Goal: Task Accomplishment & Management: Use online tool/utility

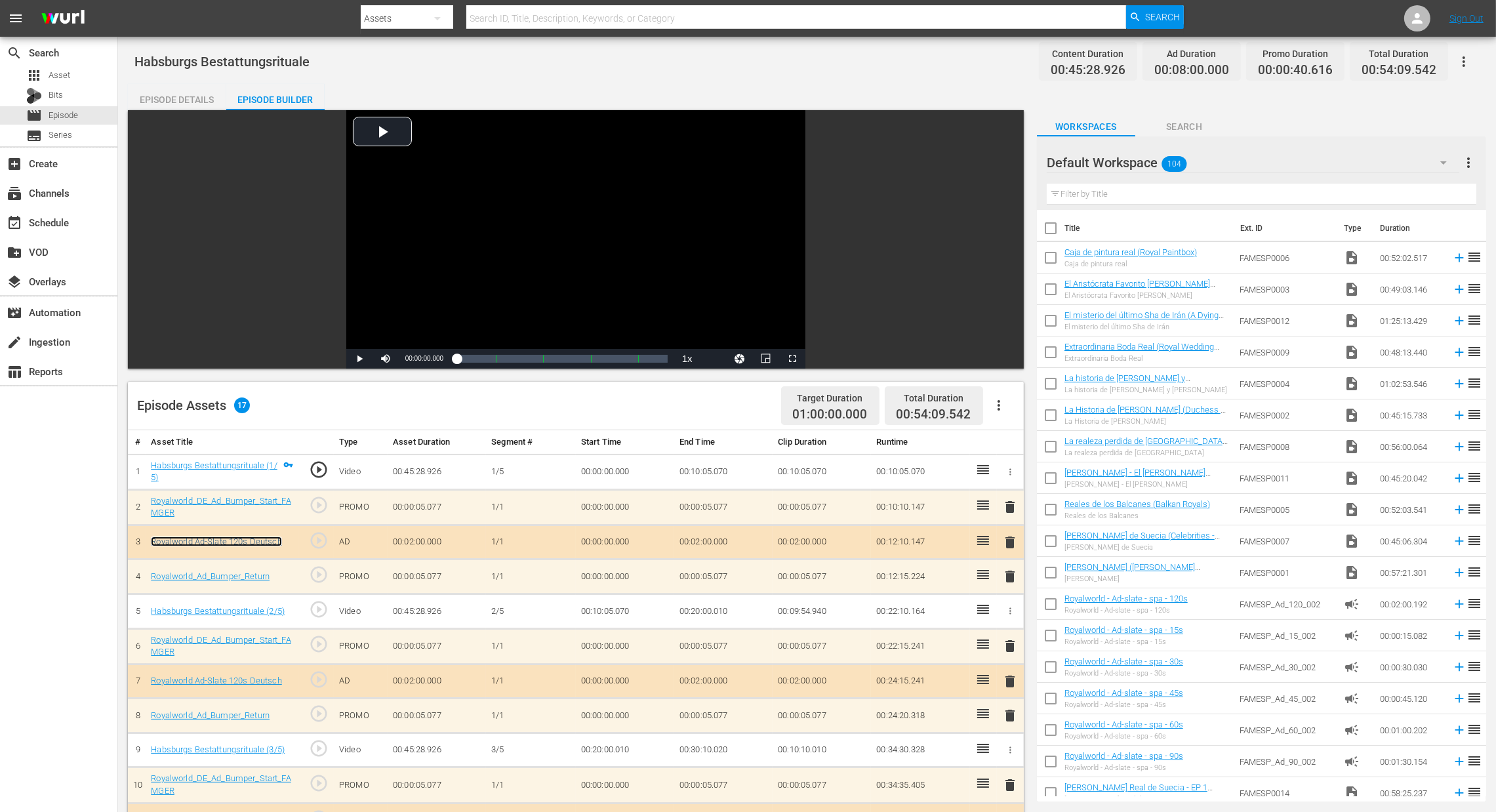
click at [212, 543] on link "Royalworld Ad-Slate 120s Deutsch" at bounding box center [215, 541] width 130 height 10
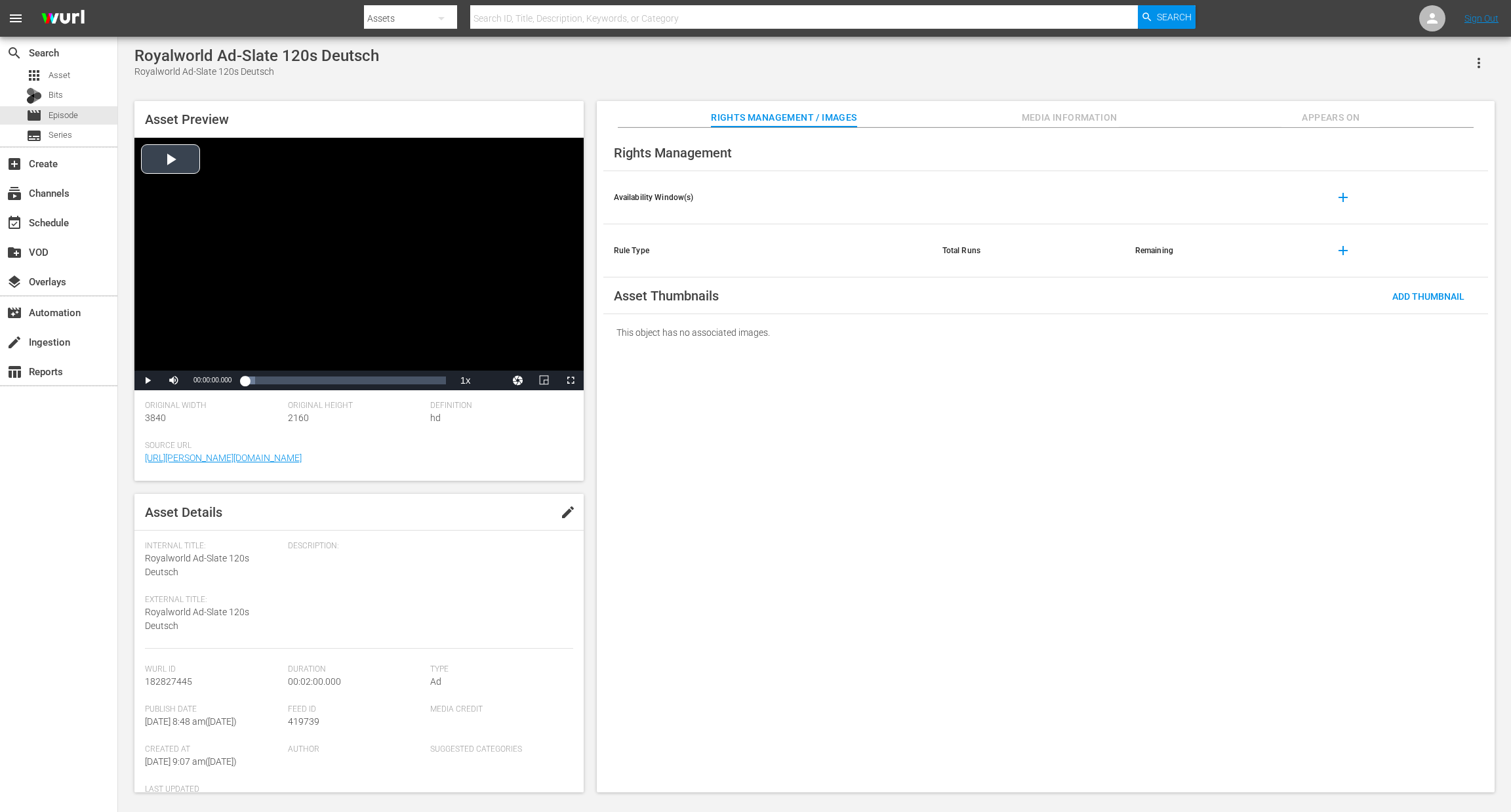
click at [170, 155] on div "Video Player" at bounding box center [359, 253] width 450 height 232
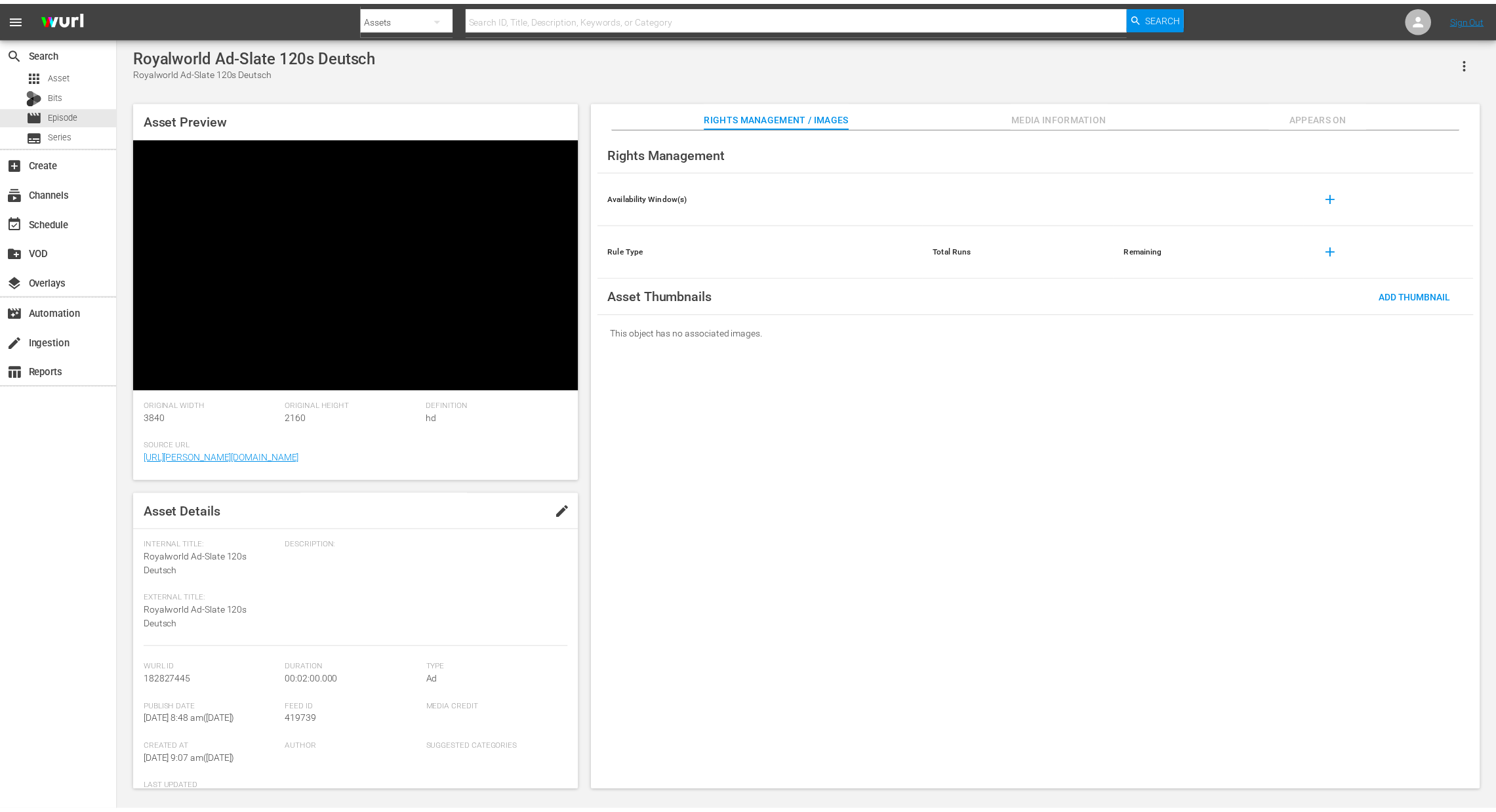
scroll to position [1, 0]
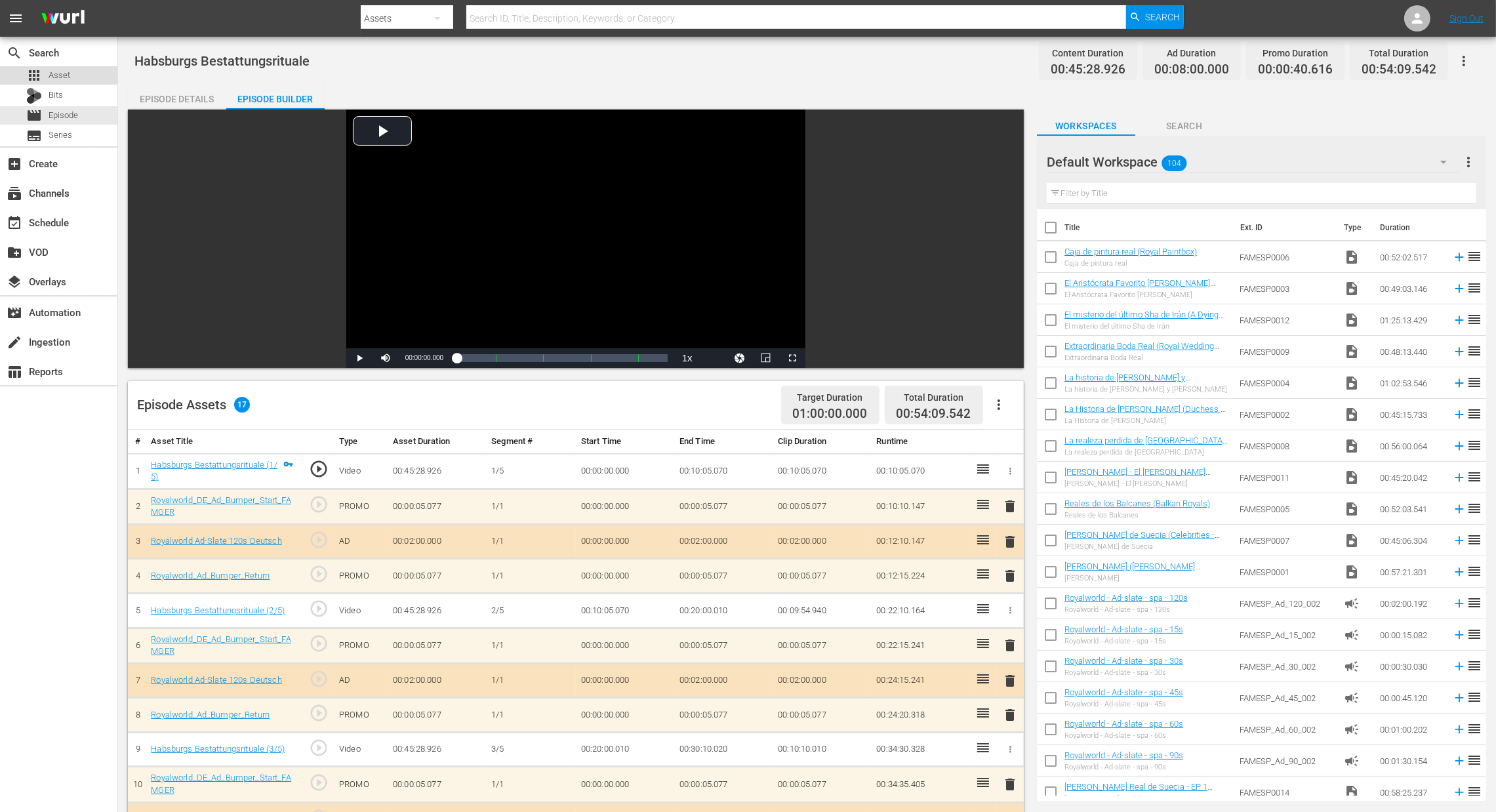
click at [65, 79] on span "Asset" at bounding box center [59, 75] width 22 height 13
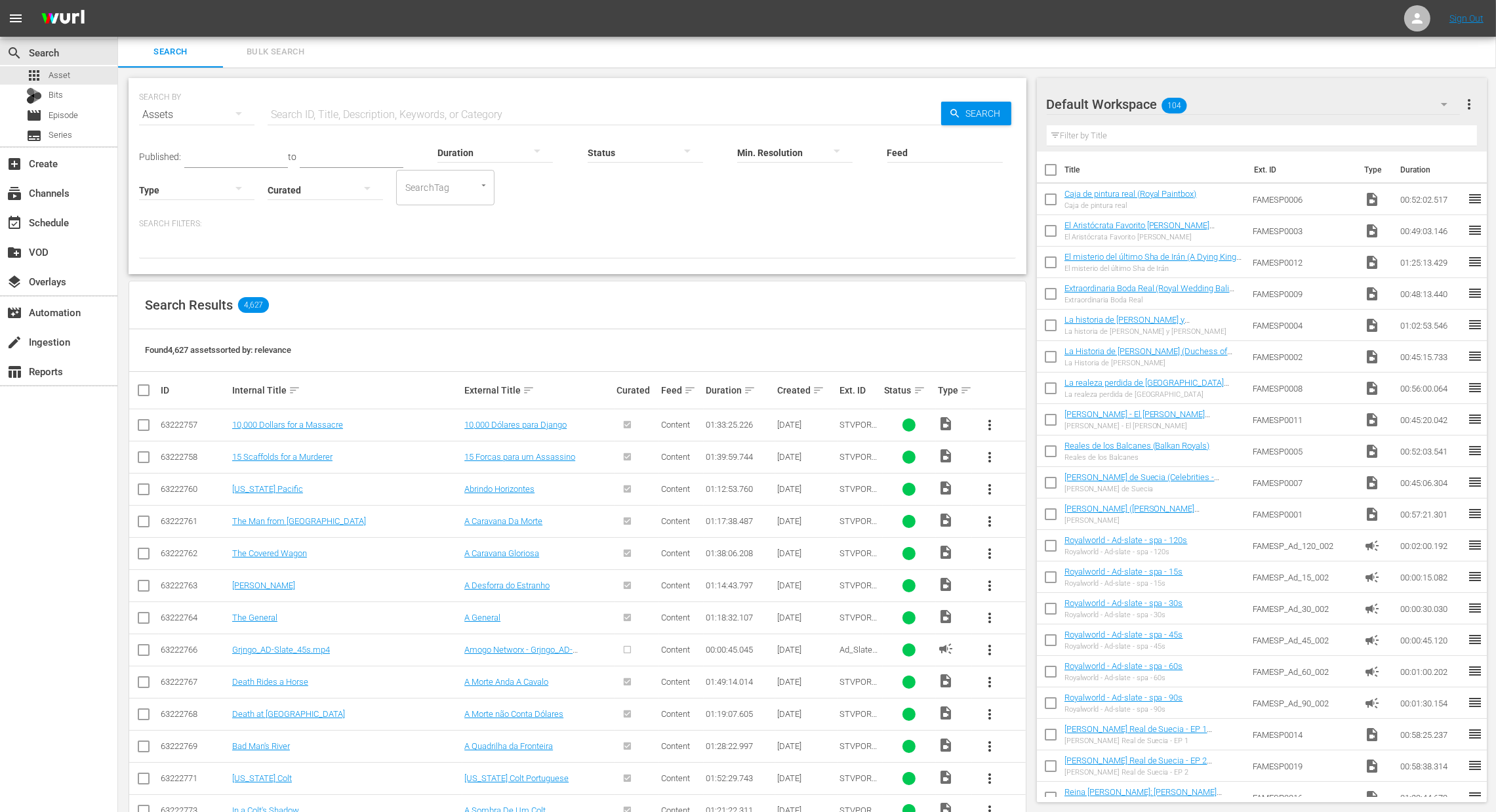
click at [403, 104] on input "text" at bounding box center [604, 114] width 674 height 31
type input "famger"
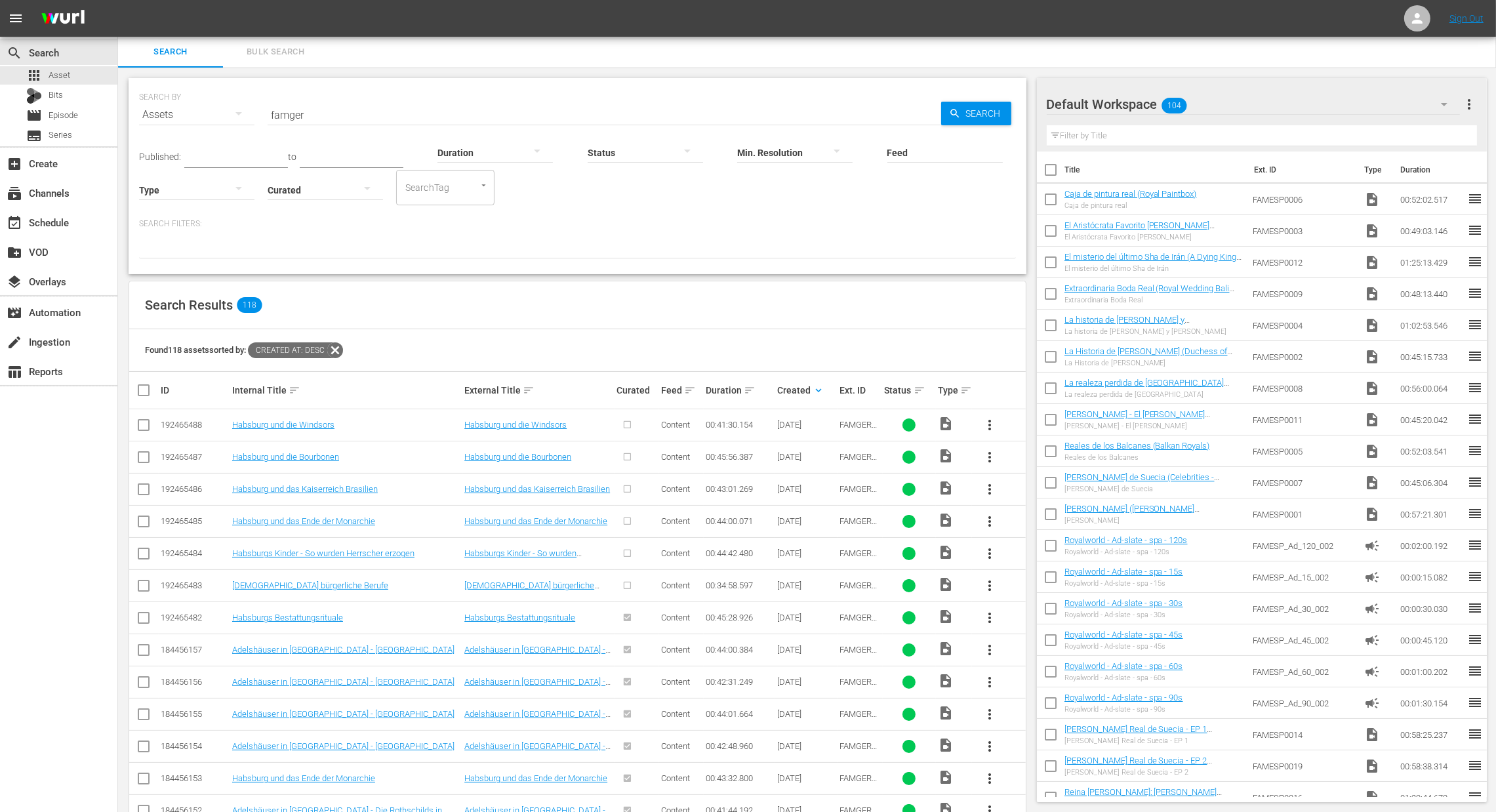
click at [985, 584] on span "more_vert" at bounding box center [990, 586] width 16 height 16
click at [1045, 686] on div "Episode" at bounding box center [1060, 685] width 89 height 31
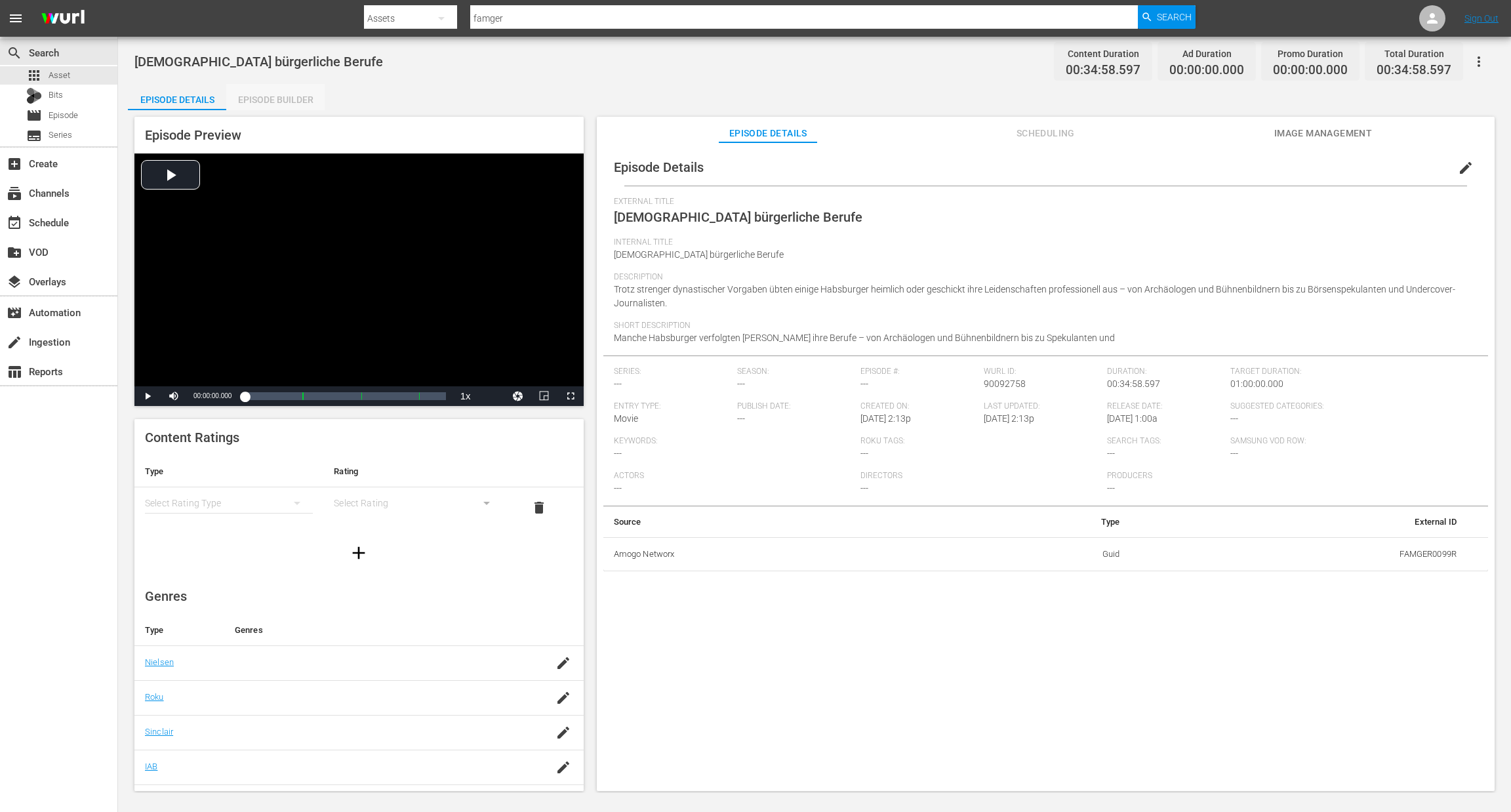
click at [290, 100] on div "Episode Builder" at bounding box center [275, 100] width 99 height 31
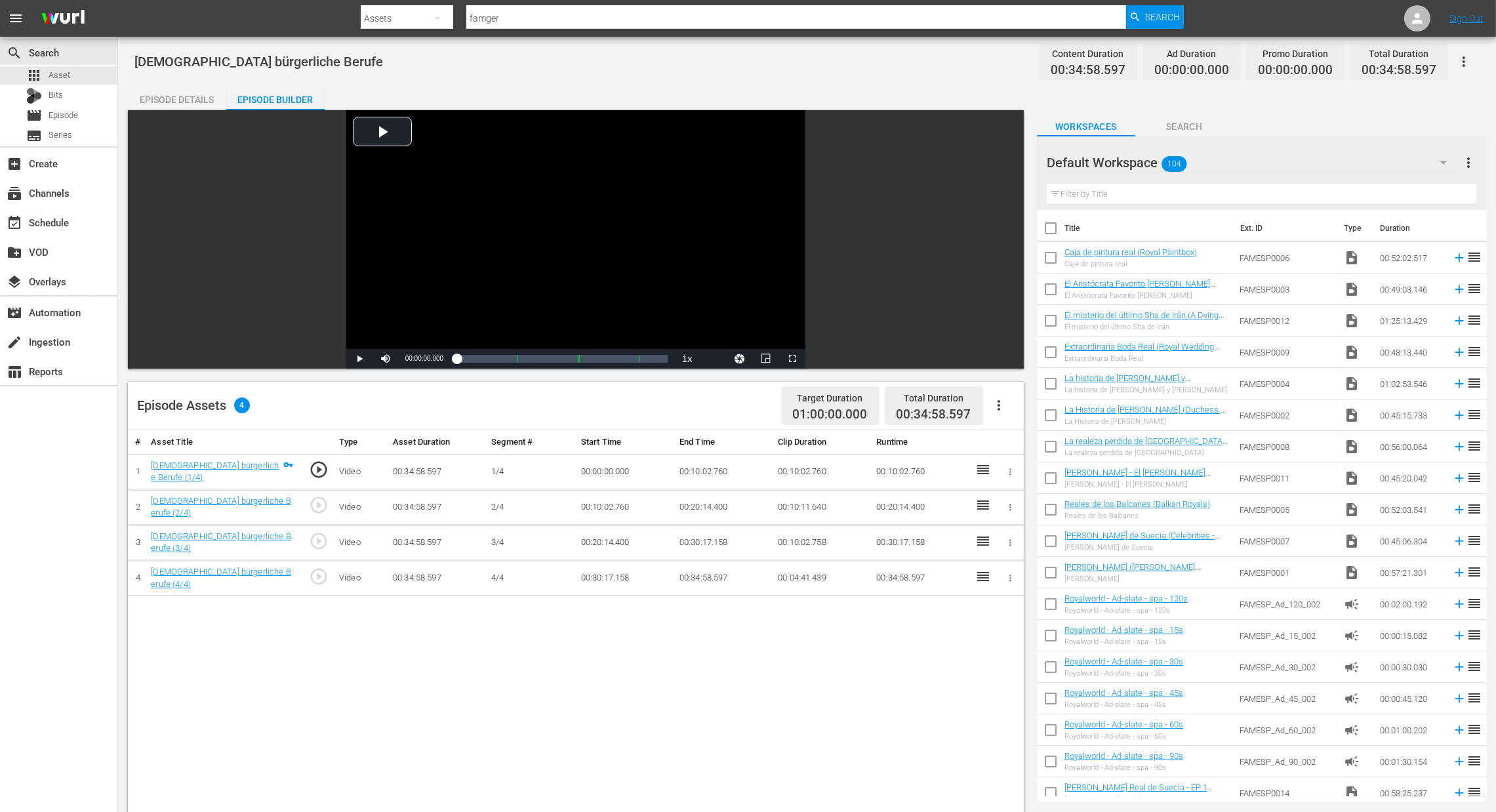
click at [998, 405] on icon "button" at bounding box center [999, 406] width 3 height 11
click at [1015, 416] on div "Fill with Ads" at bounding box center [1037, 410] width 89 height 31
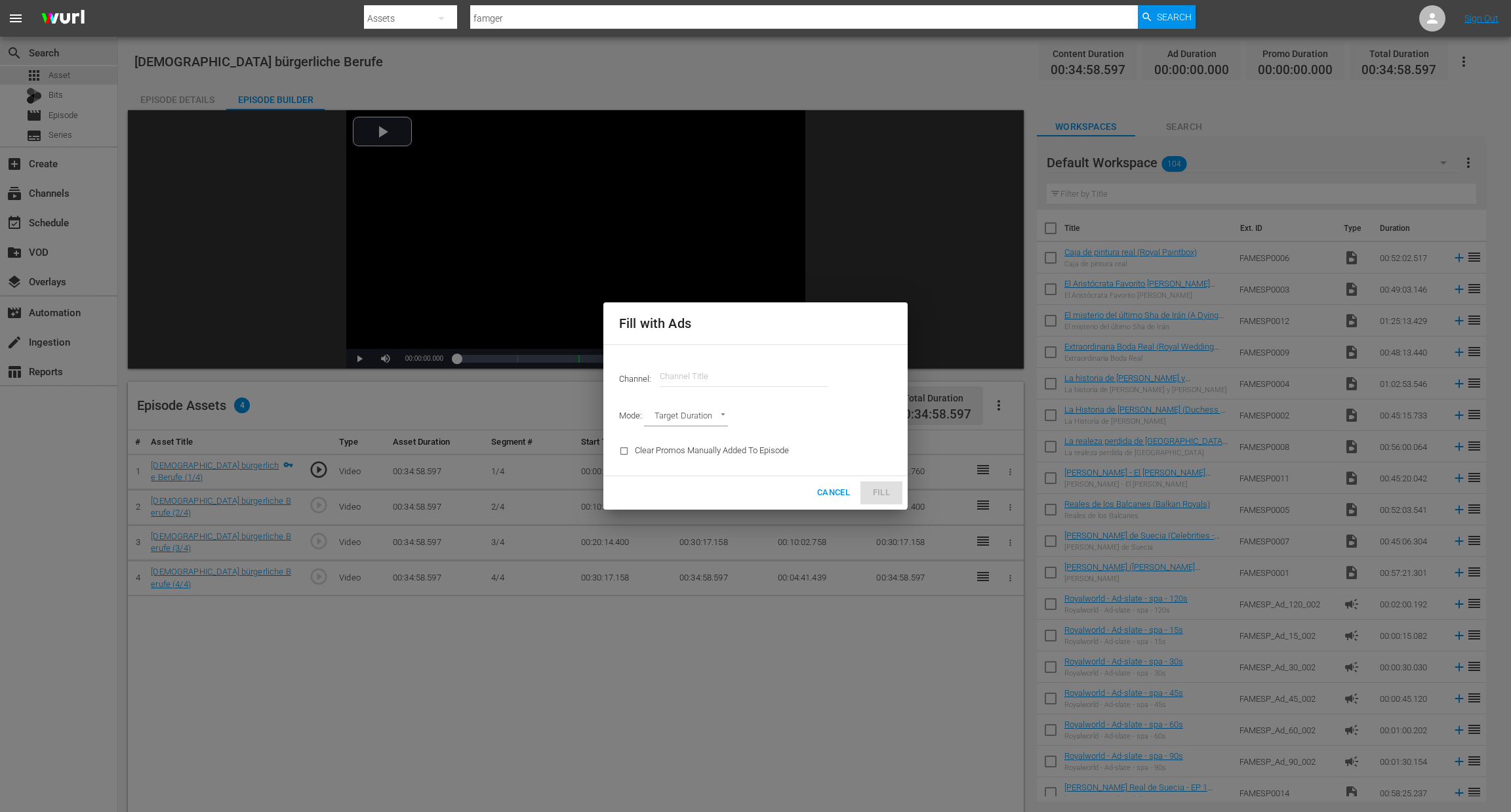
click at [729, 367] on input "text" at bounding box center [743, 376] width 168 height 31
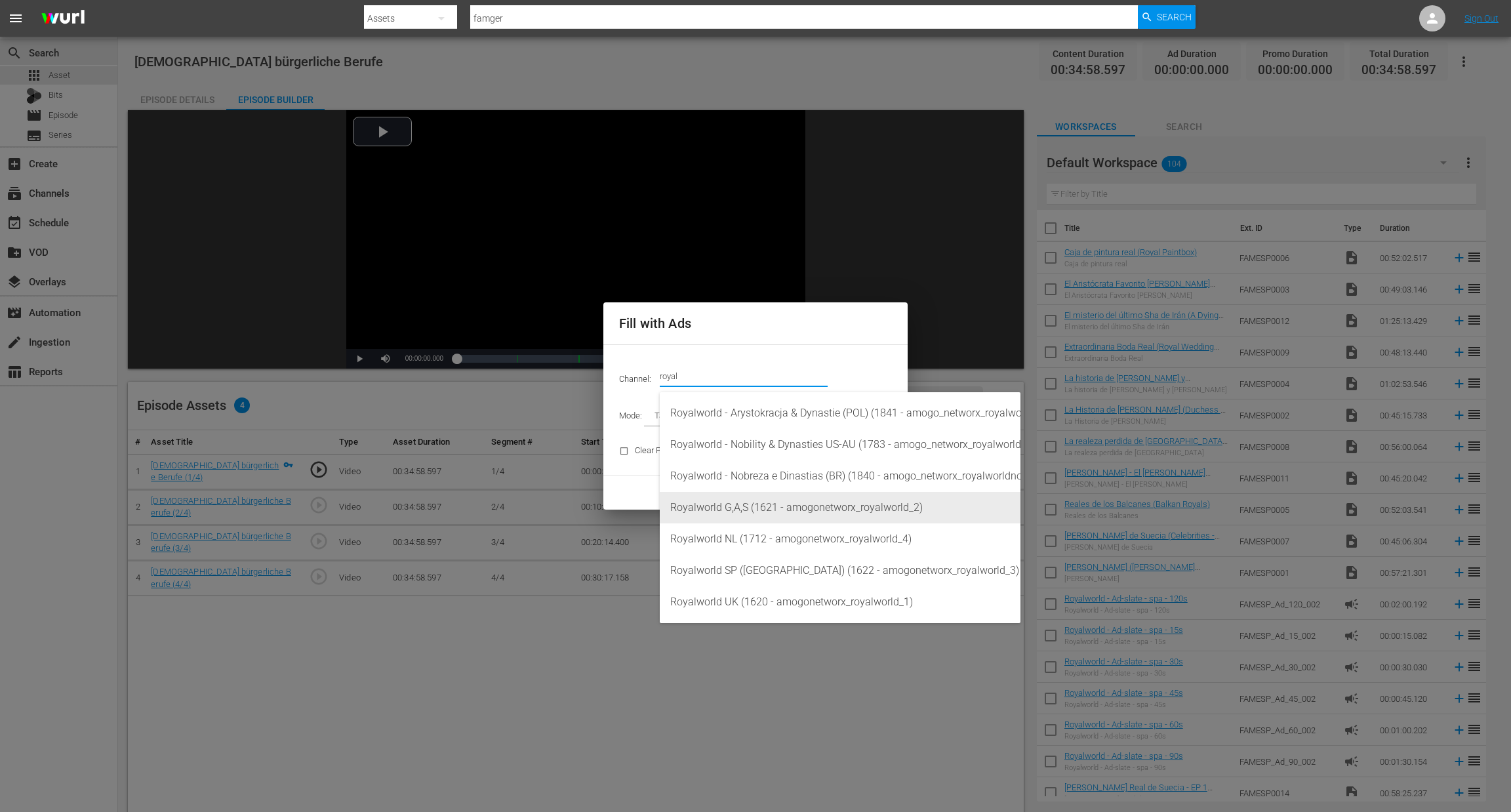
click at [788, 505] on div "Royalworld G,A,S (1621 - amogonetworx_royalworld_2)" at bounding box center [840, 507] width 340 height 31
type input "Royalworld G,A,S (1621)"
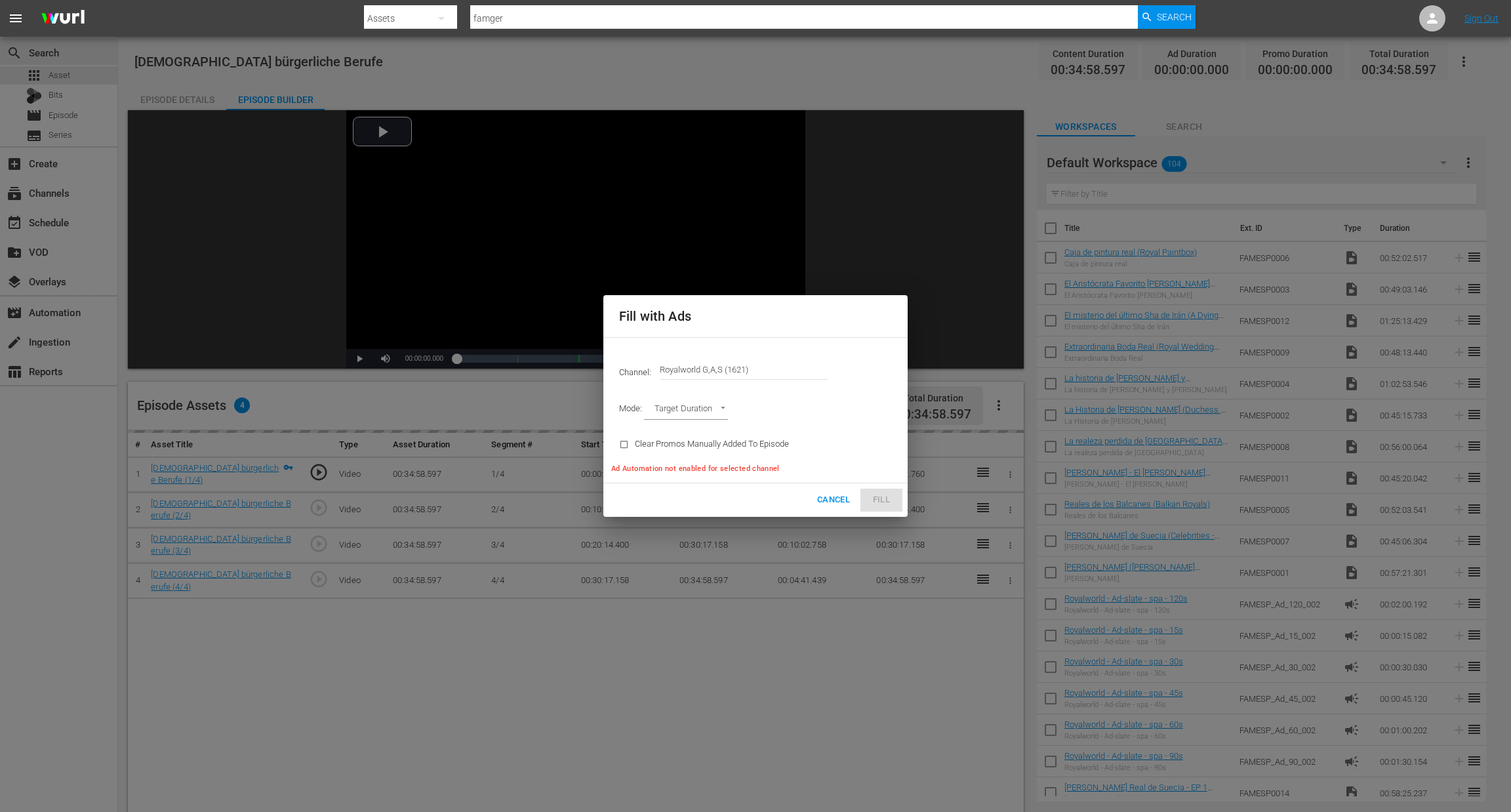
type input "AD_BREAK_DURATION"
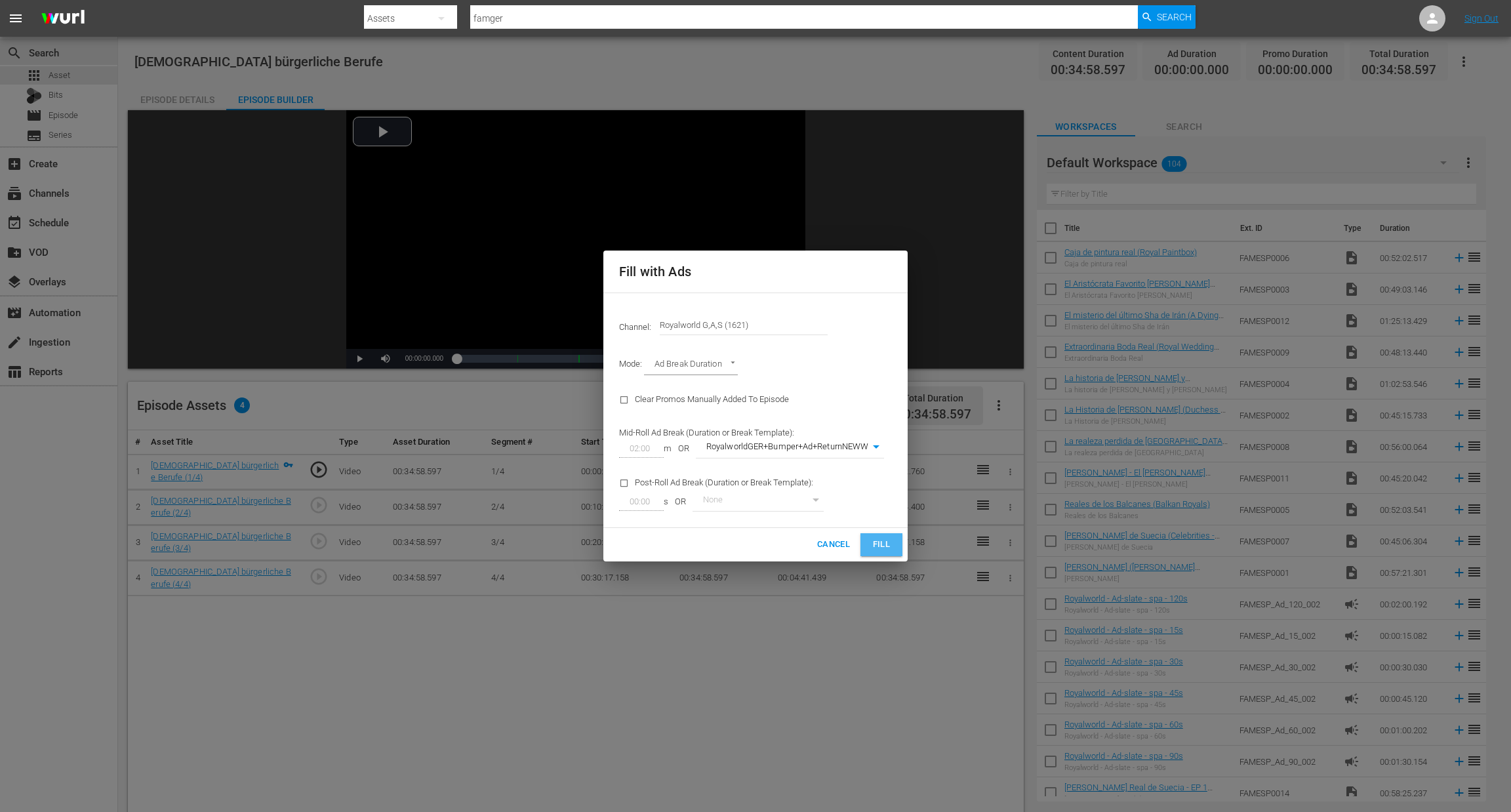
click at [872, 544] on span "Fill" at bounding box center [881, 545] width 21 height 15
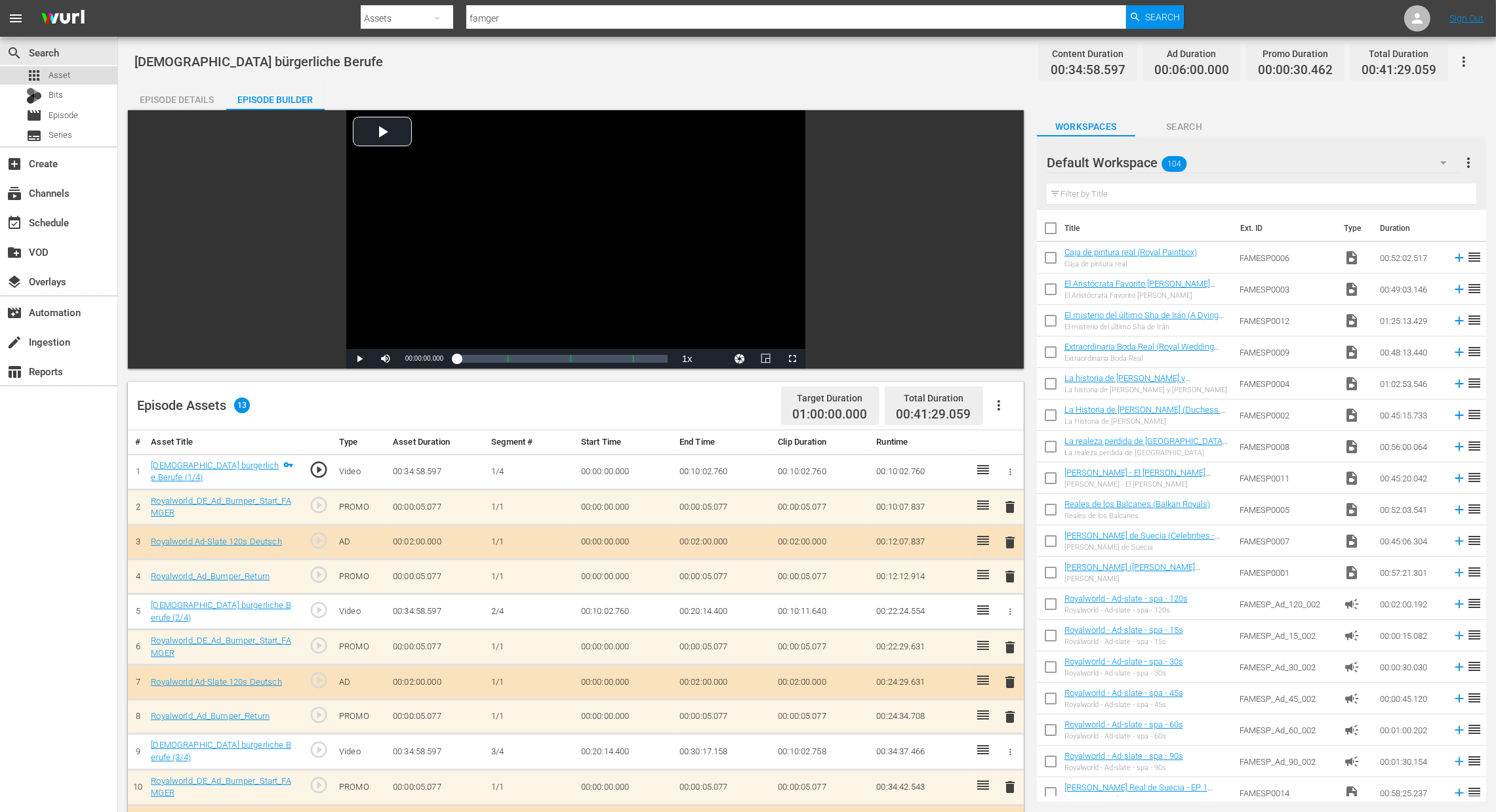
click at [61, 73] on span "Asset" at bounding box center [59, 75] width 22 height 13
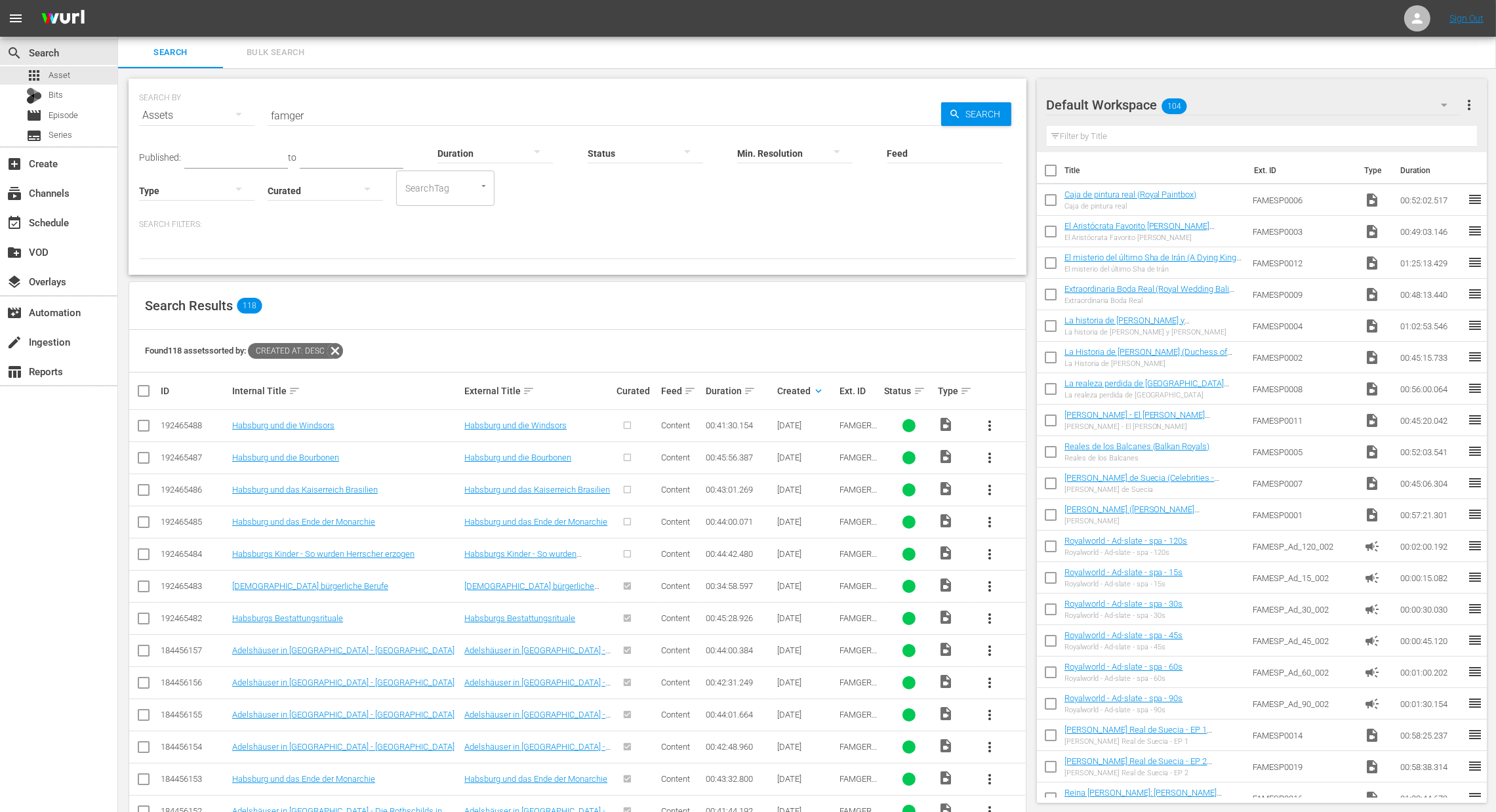
click at [985, 550] on span "more_vert" at bounding box center [990, 554] width 16 height 16
click at [1036, 657] on div "Episode" at bounding box center [1060, 654] width 89 height 31
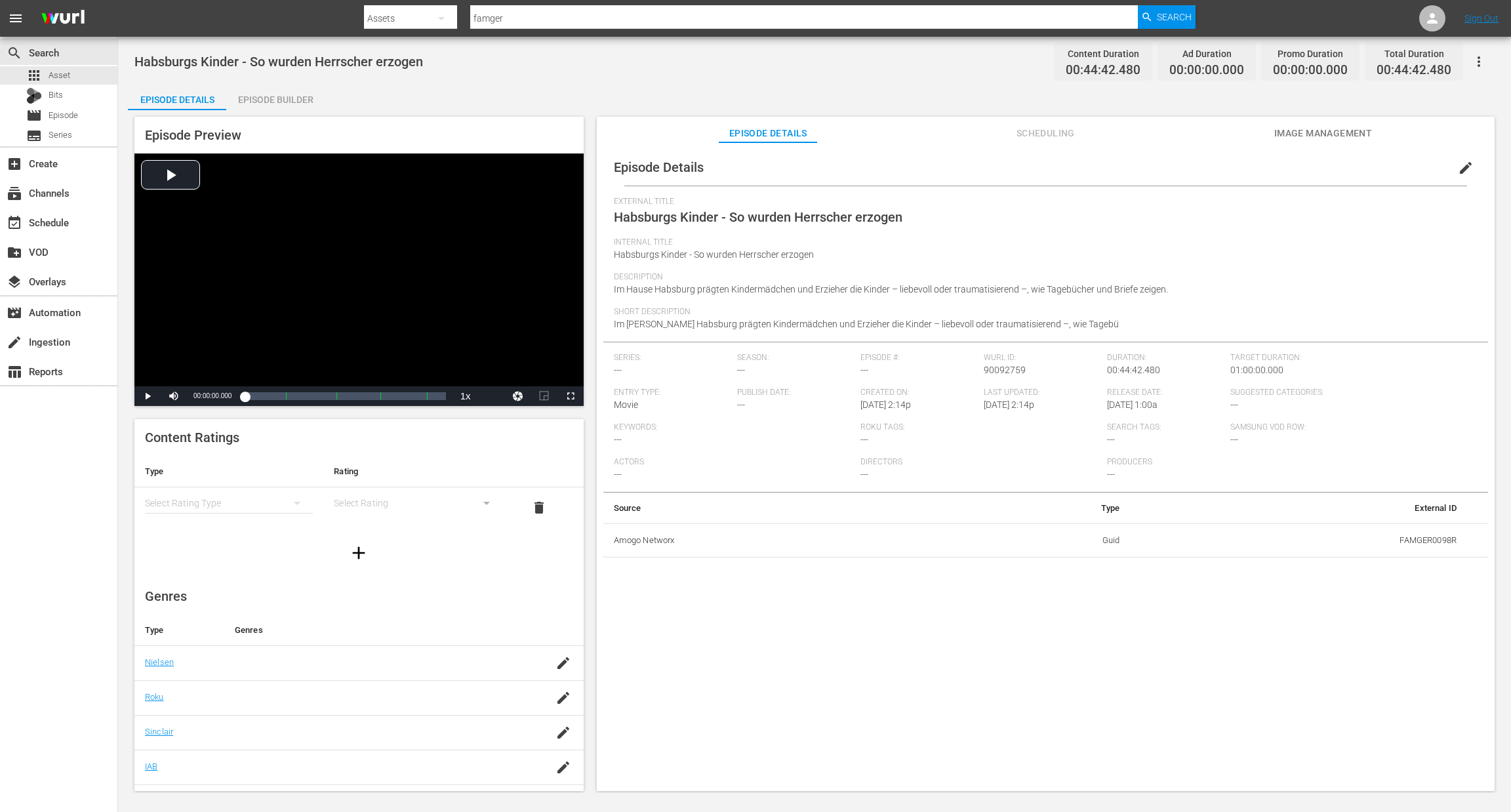
click at [250, 103] on div "Episode Builder" at bounding box center [275, 100] width 99 height 31
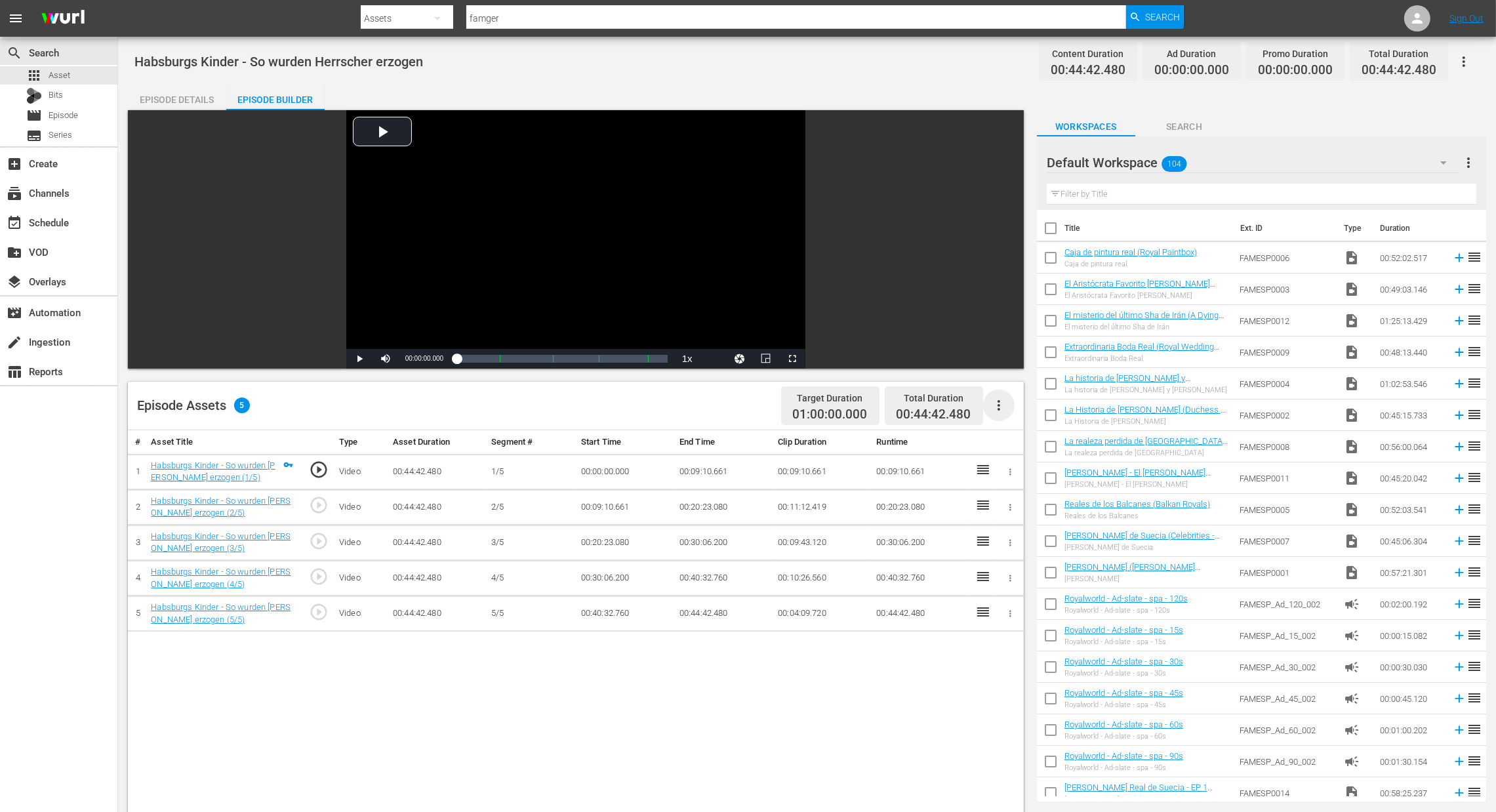
click at [994, 403] on icon "button" at bounding box center [999, 406] width 16 height 16
click at [1034, 415] on div "Fill with Ads" at bounding box center [1037, 410] width 89 height 31
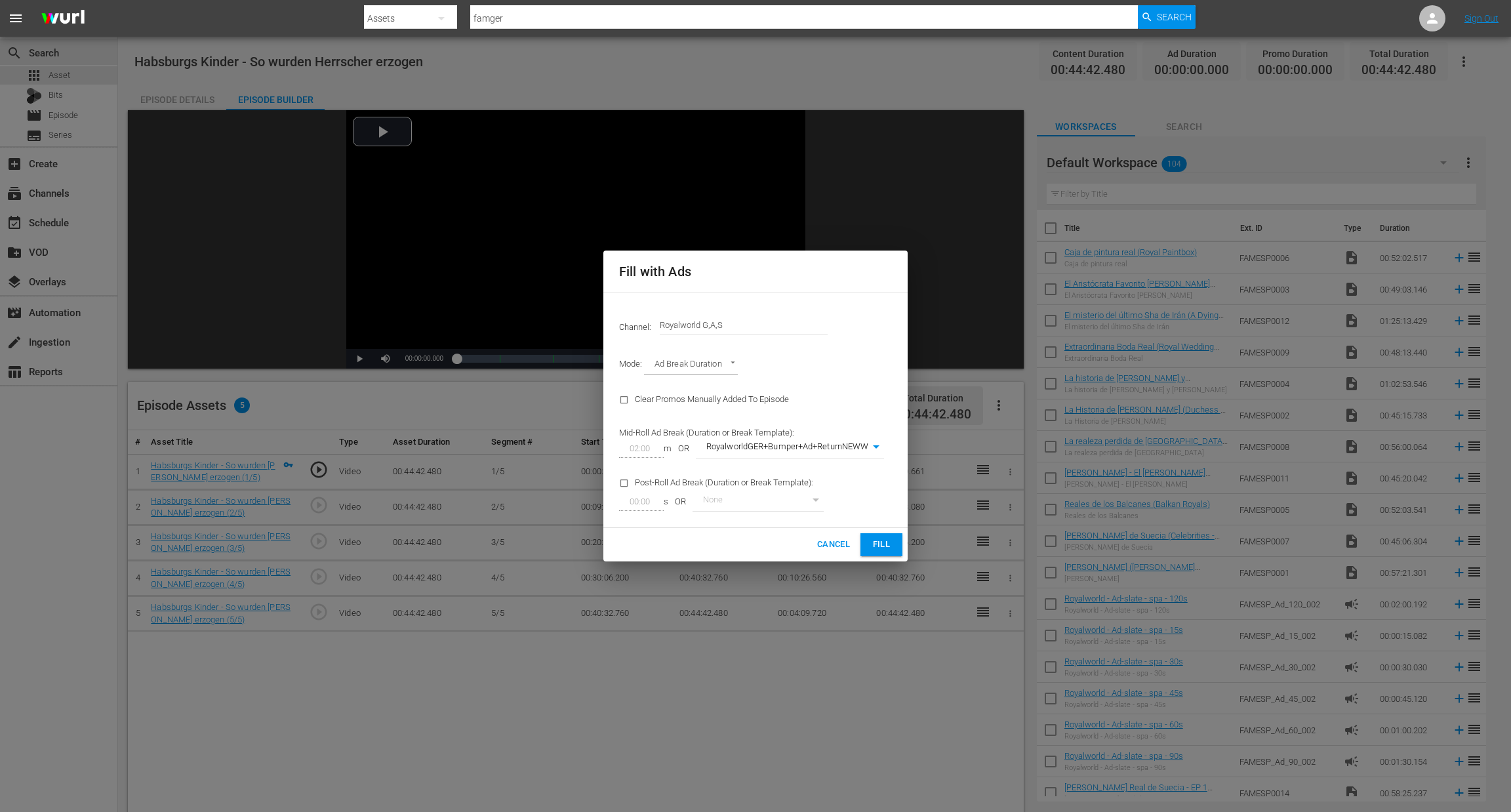
click at [880, 546] on span "Fill" at bounding box center [881, 545] width 21 height 15
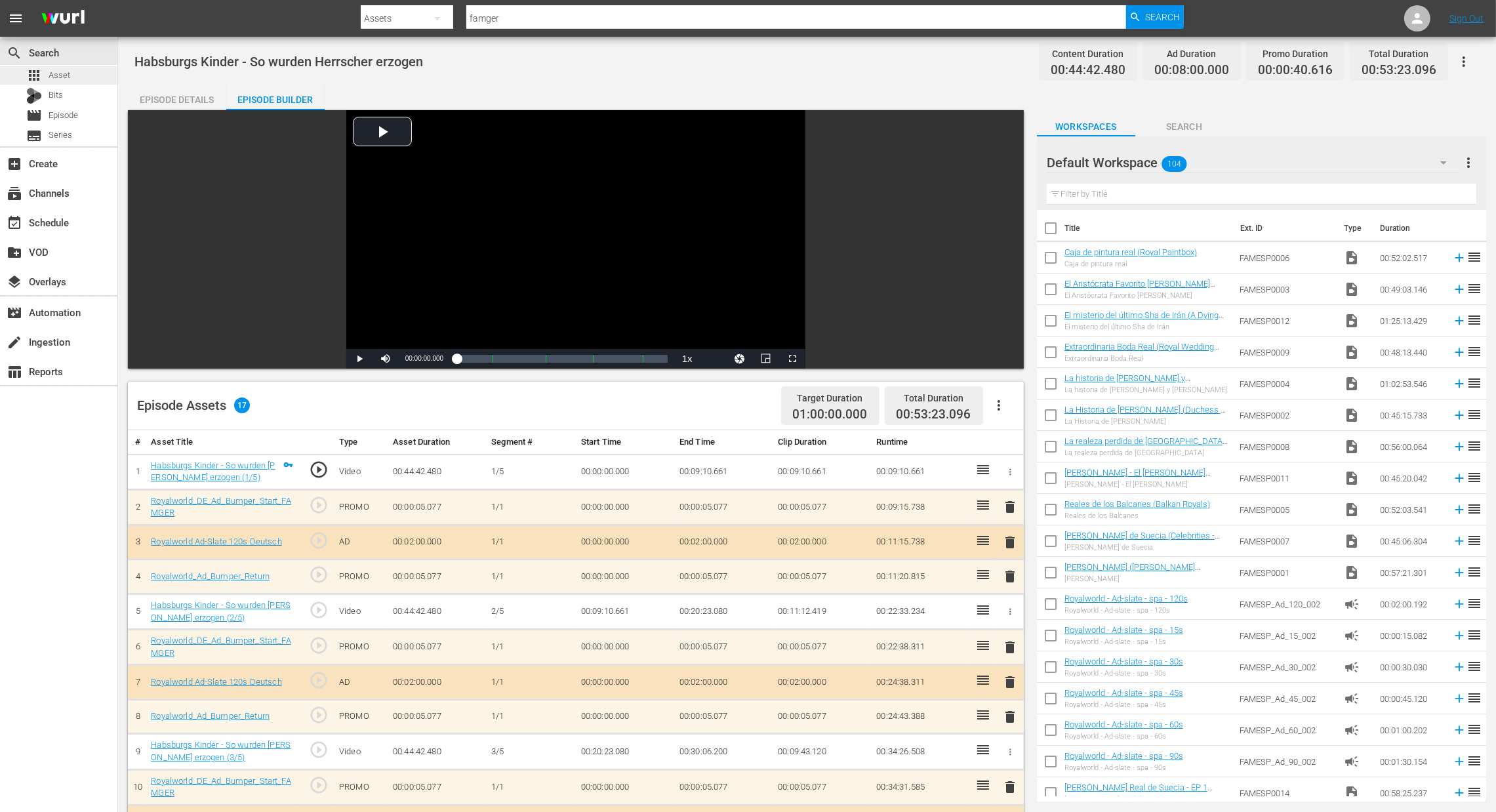
click at [78, 79] on div "apps Asset" at bounding box center [58, 75] width 118 height 18
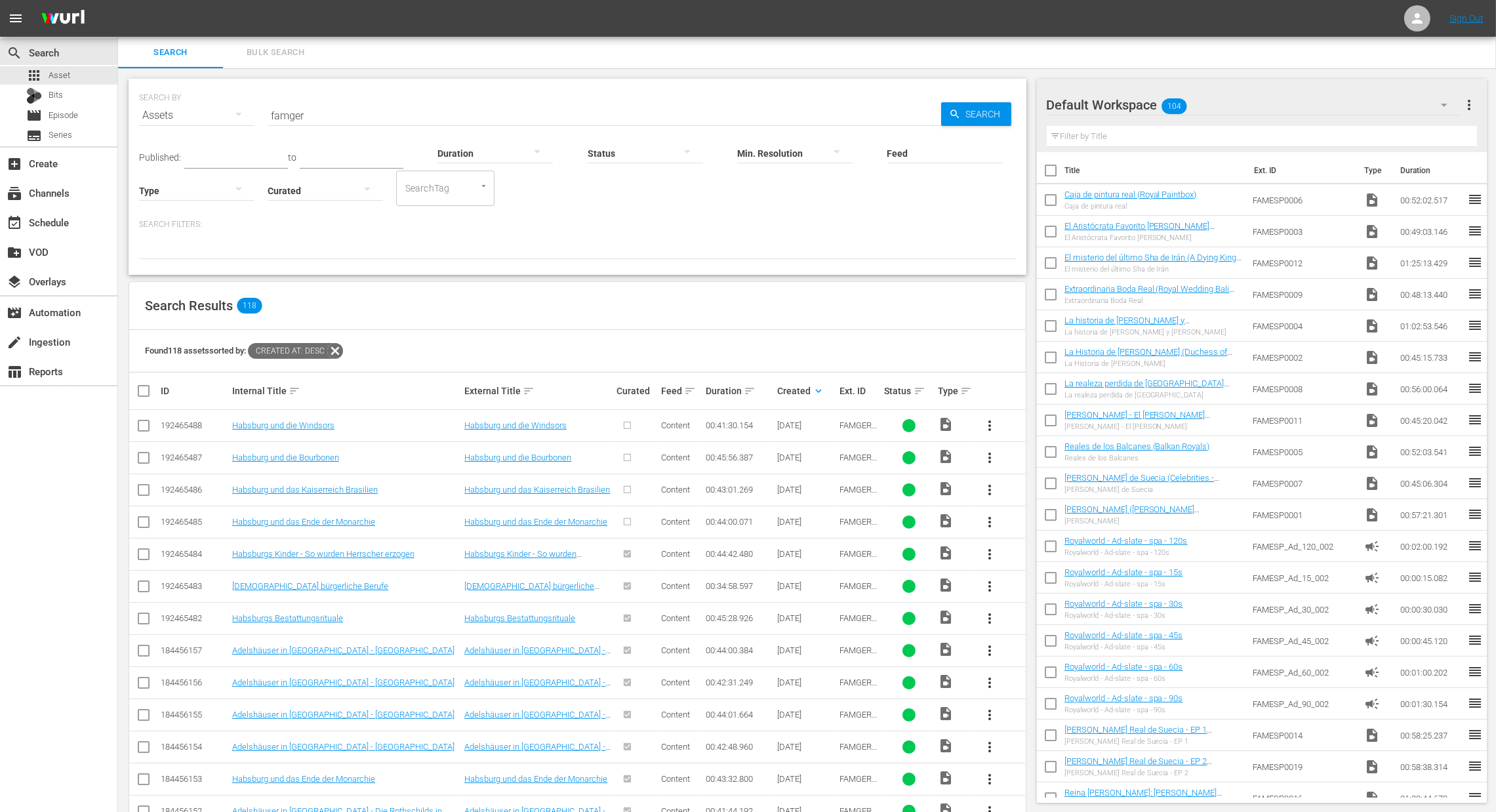
click at [998, 522] on button "more_vert" at bounding box center [989, 521] width 31 height 31
click at [1047, 617] on div "Episode" at bounding box center [1060, 622] width 89 height 31
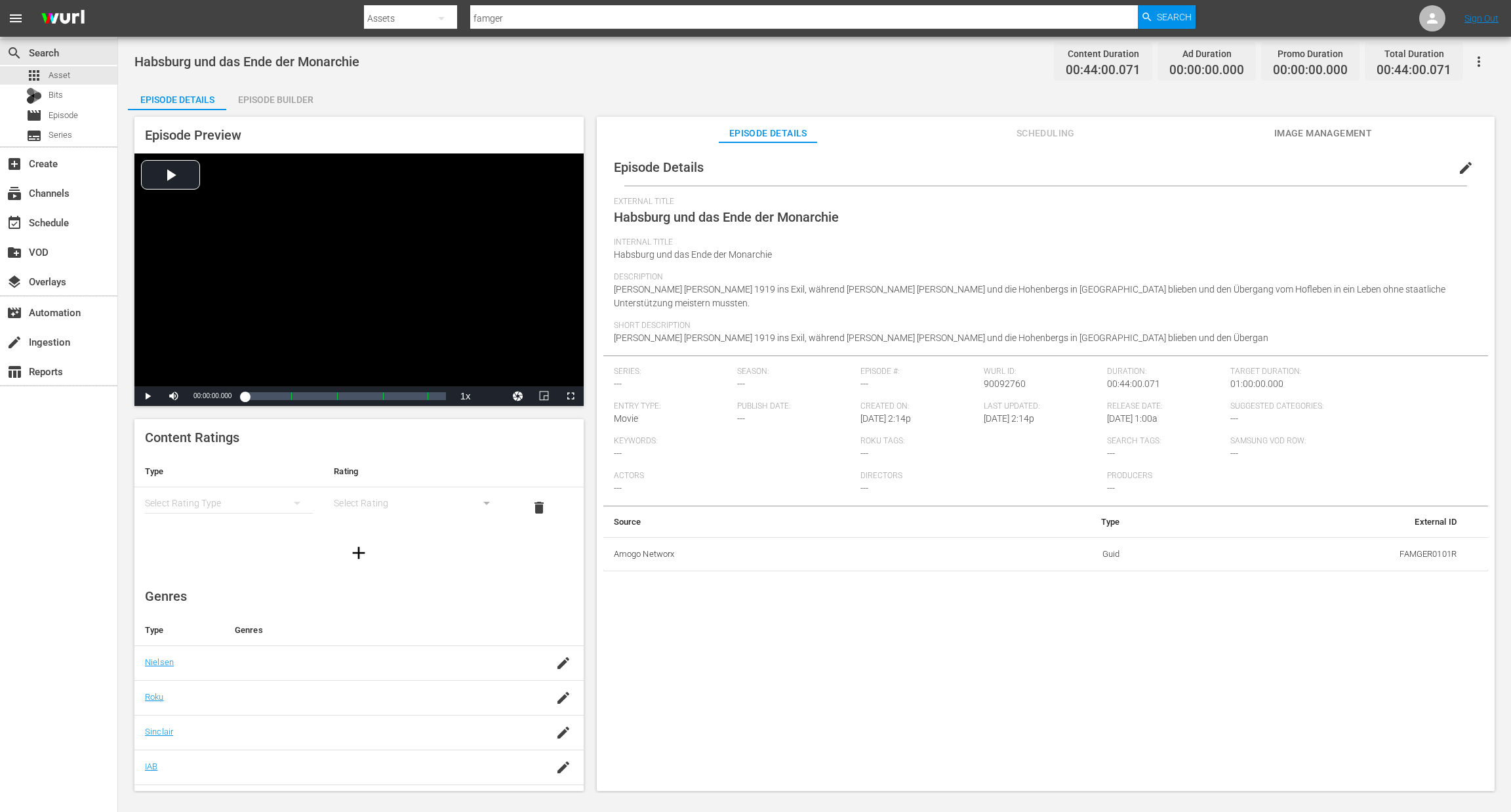
click at [301, 100] on div "Episode Builder" at bounding box center [275, 100] width 99 height 31
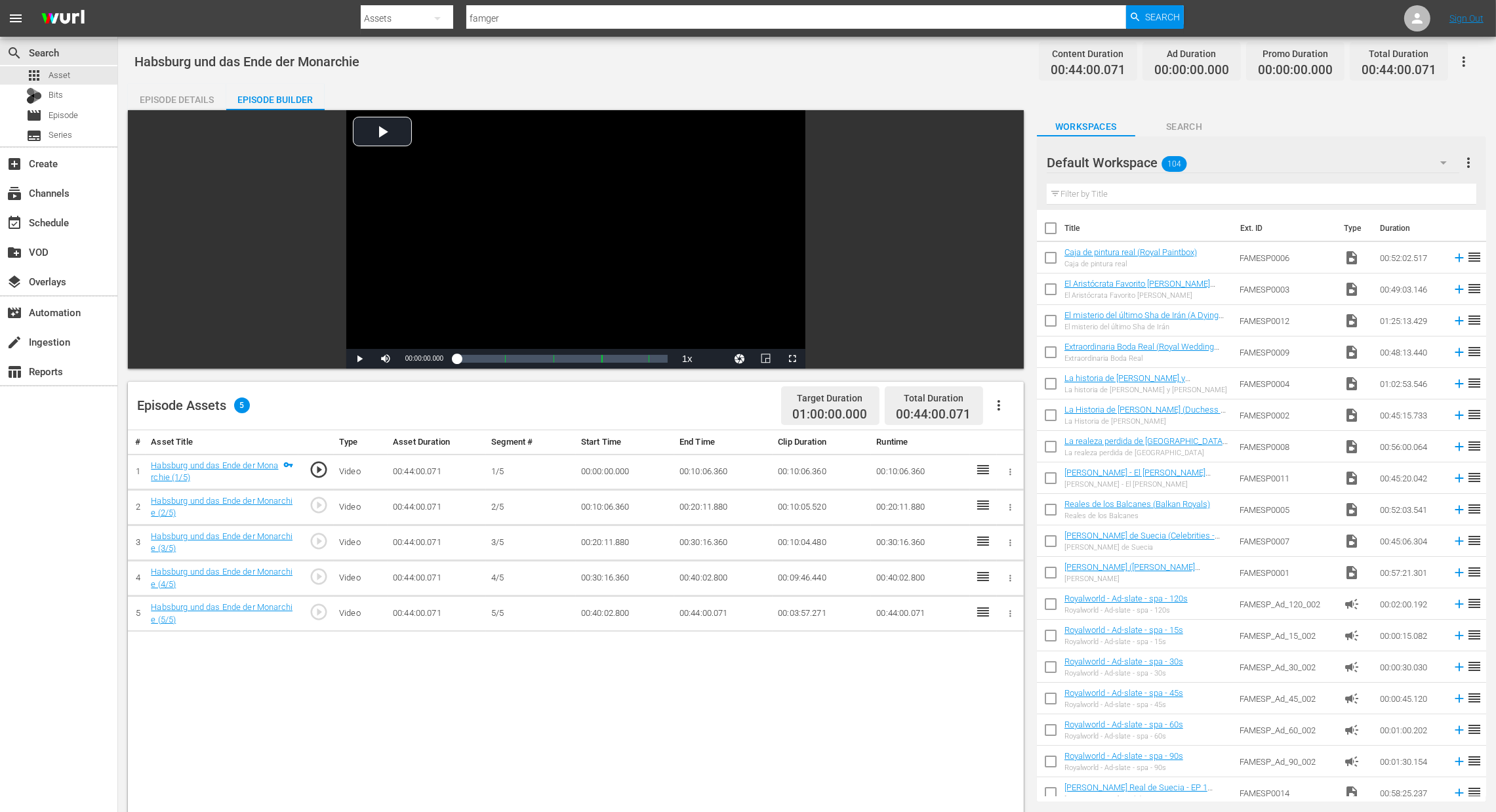
click at [998, 406] on icon "button" at bounding box center [999, 406] width 3 height 11
click at [1037, 419] on div "Fill with Ads" at bounding box center [1037, 410] width 89 height 31
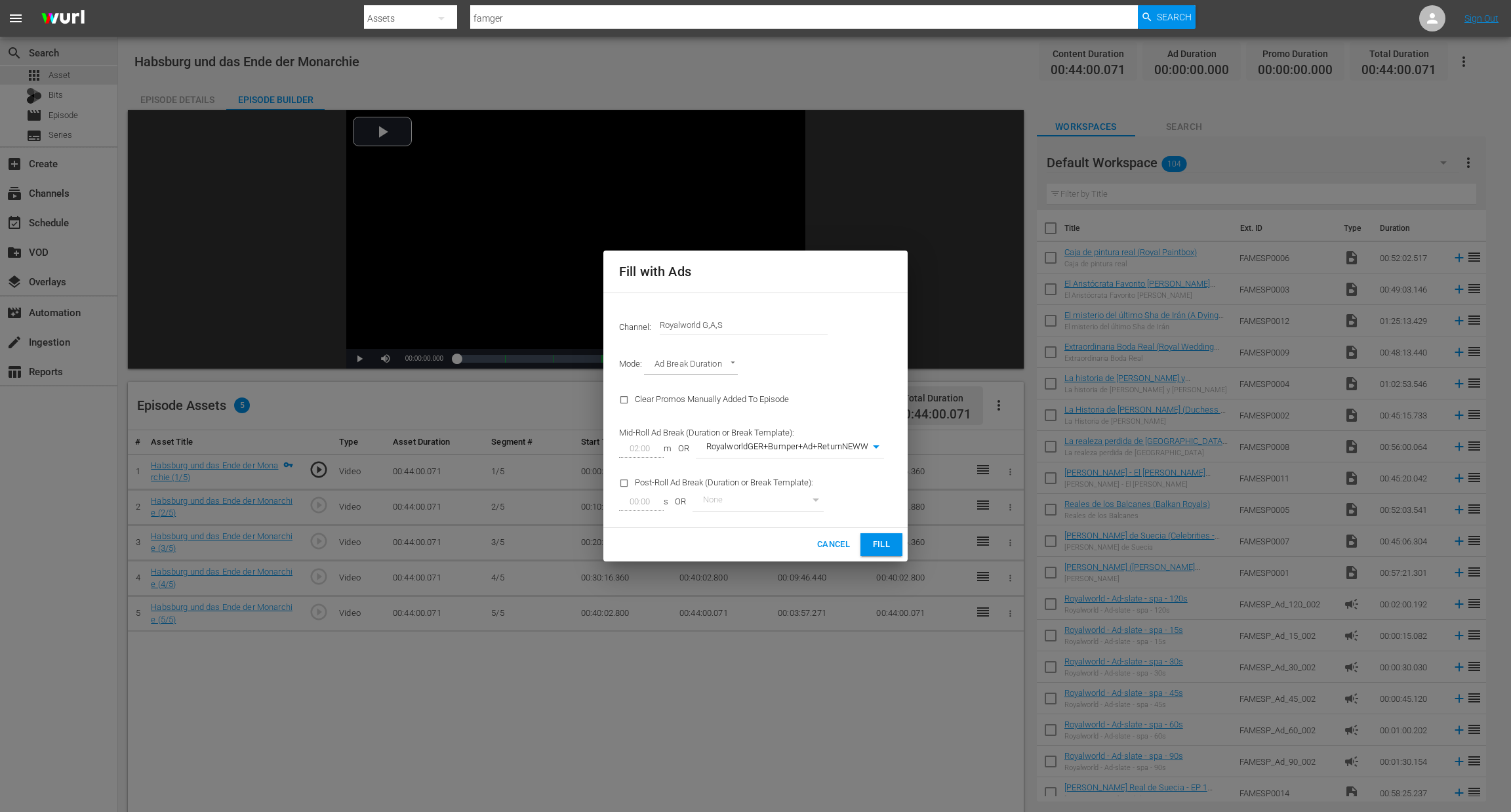
click at [871, 547] on span "Fill" at bounding box center [881, 545] width 21 height 15
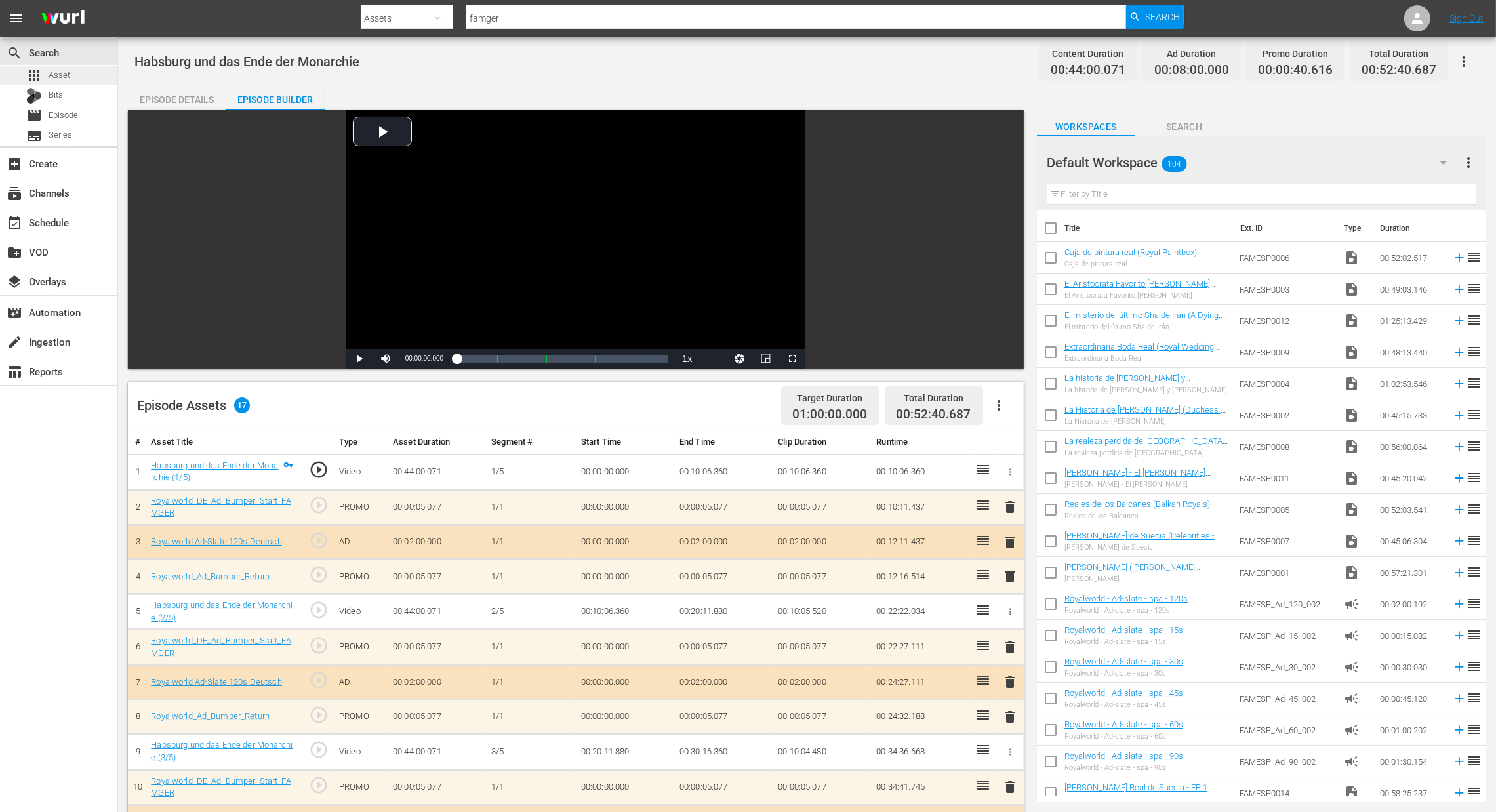
click at [73, 76] on div "apps Asset" at bounding box center [58, 75] width 118 height 18
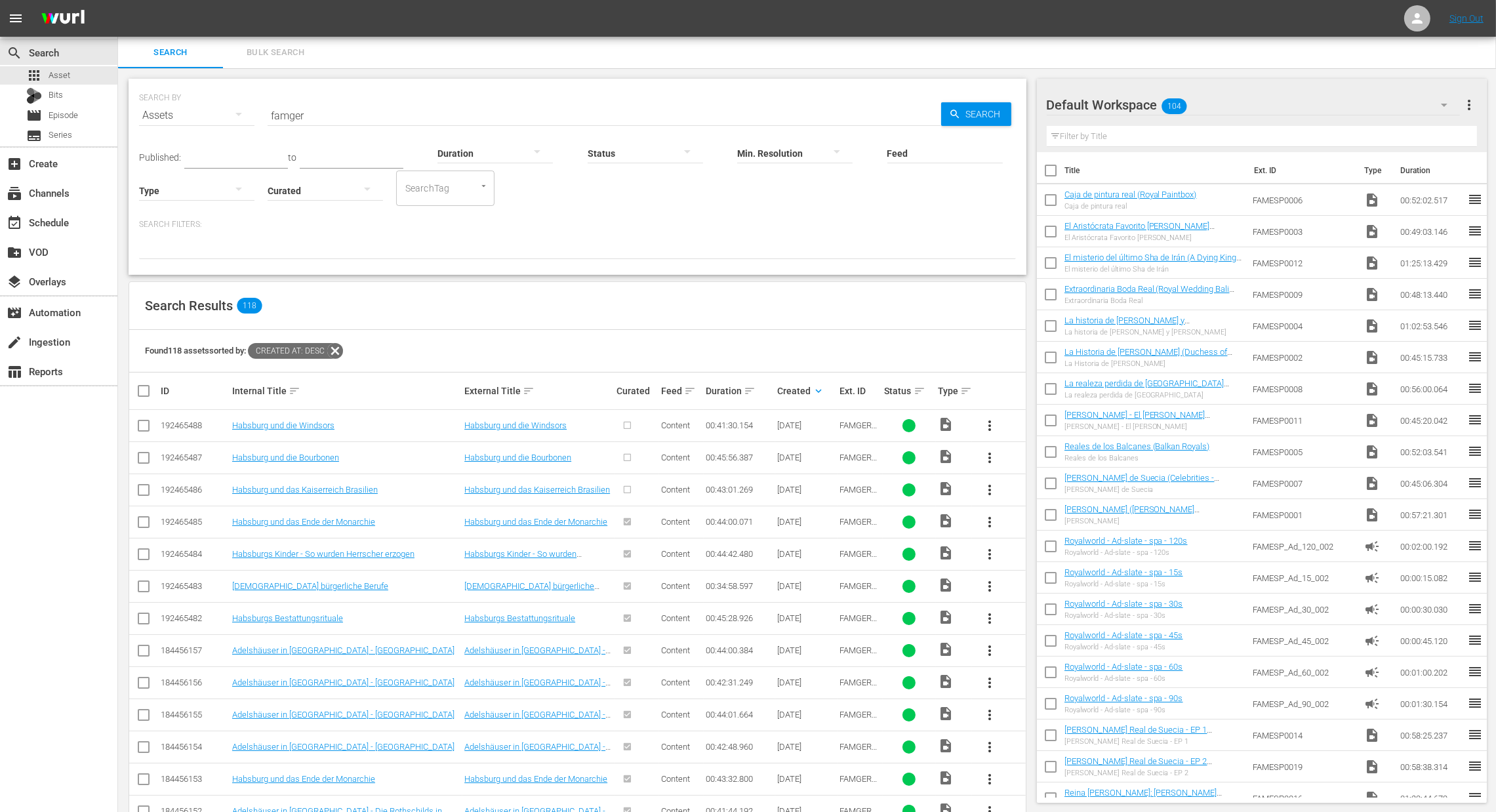
click at [991, 493] on span "more_vert" at bounding box center [990, 490] width 16 height 16
click at [1035, 589] on div "Episode" at bounding box center [1060, 589] width 89 height 31
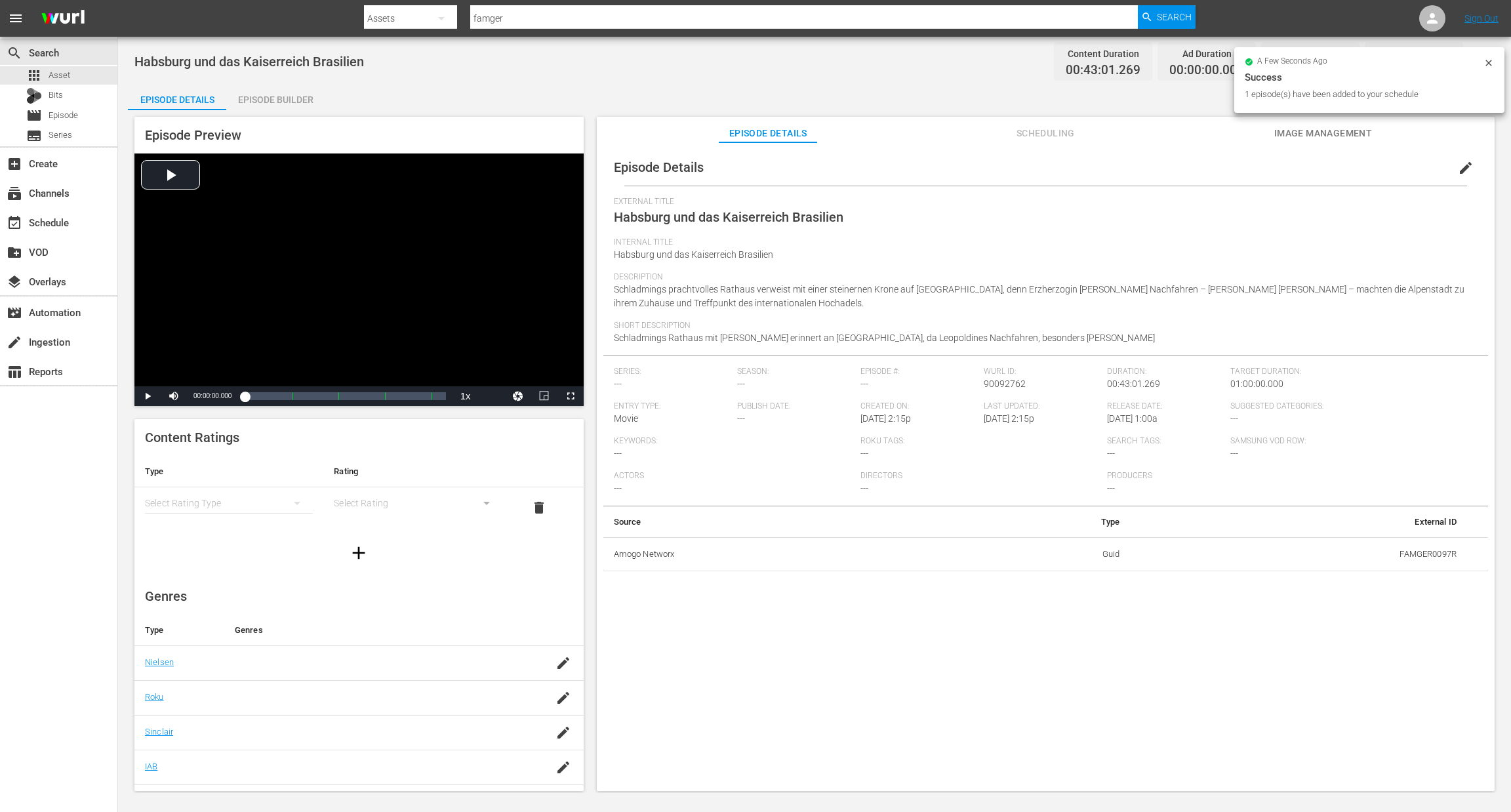
click at [282, 104] on div "Episode Builder" at bounding box center [275, 100] width 99 height 31
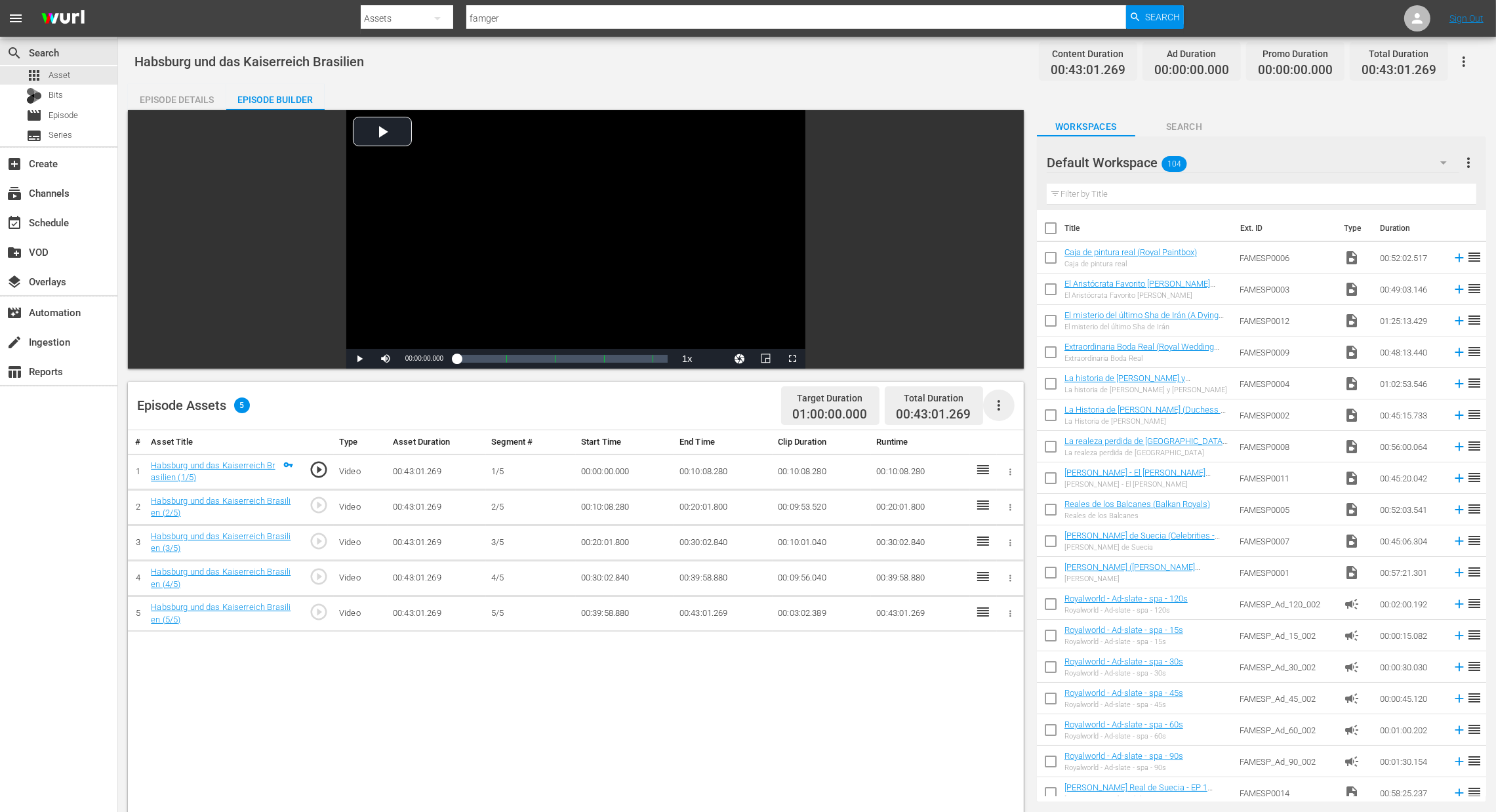
click at [1002, 411] on icon "button" at bounding box center [999, 406] width 16 height 16
click at [1024, 414] on div "Fill with Ads" at bounding box center [1037, 410] width 89 height 31
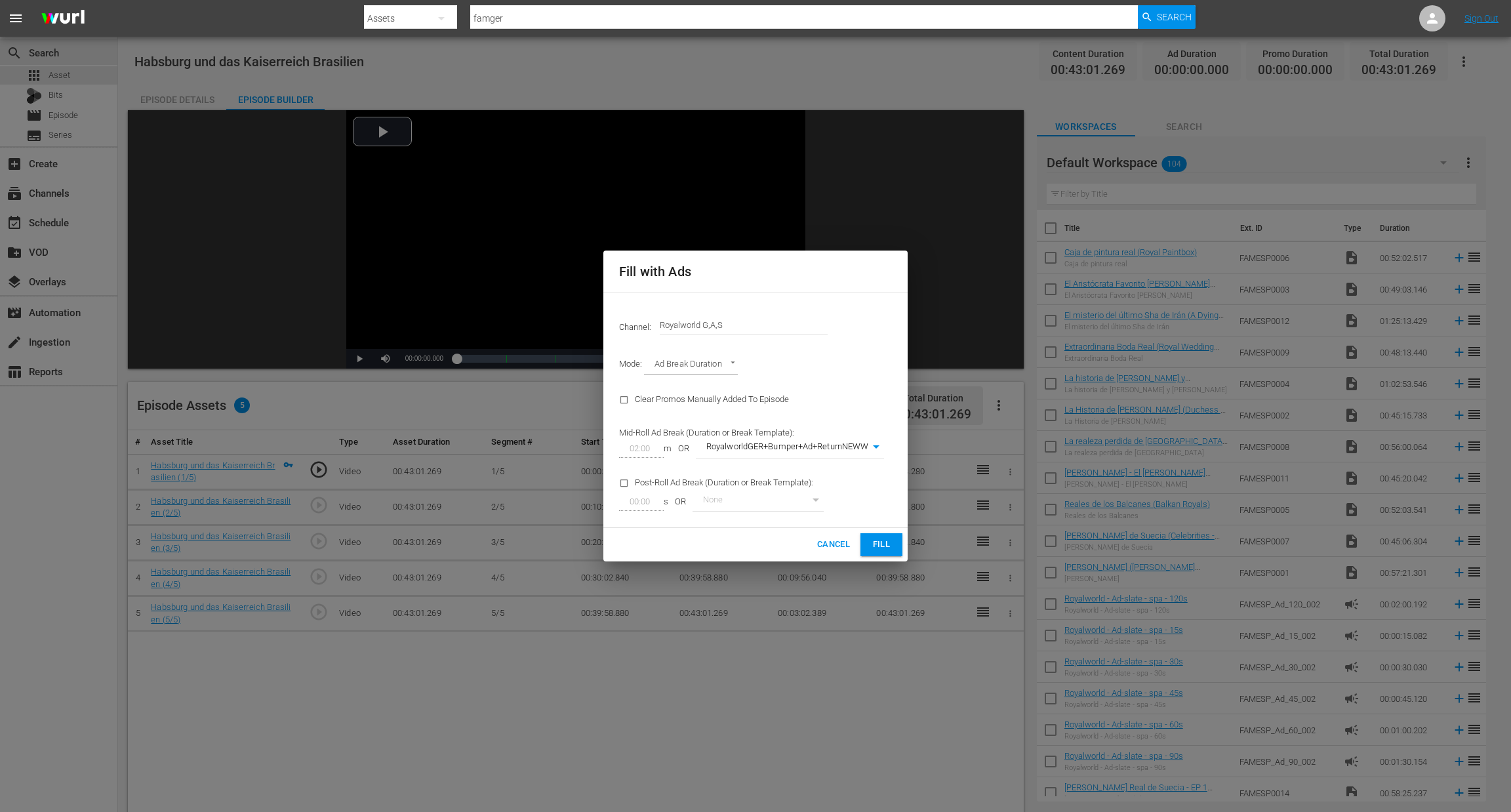
click at [888, 539] on span "Fill" at bounding box center [881, 545] width 21 height 15
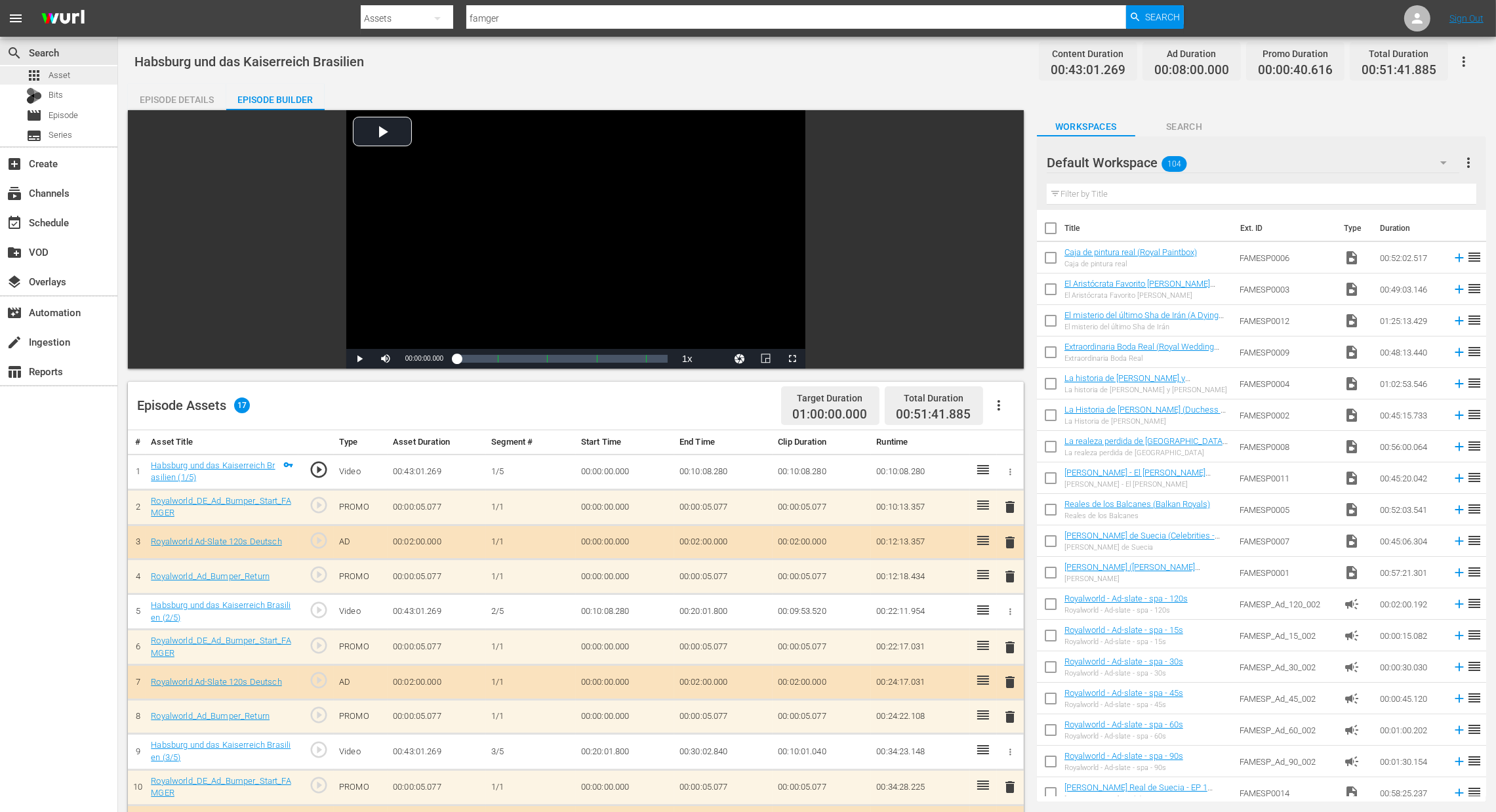
click at [58, 73] on span "Asset" at bounding box center [59, 75] width 22 height 13
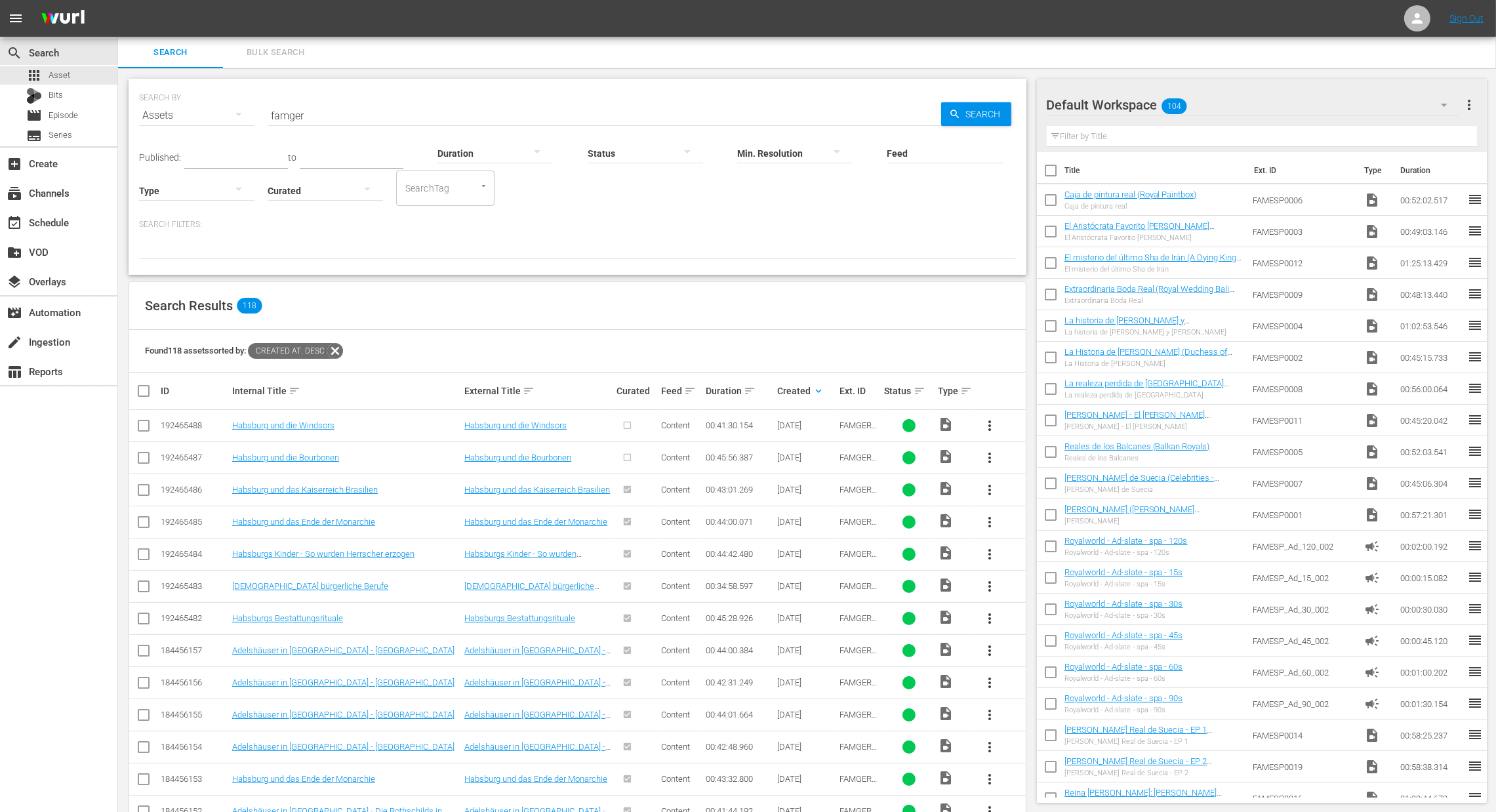
click at [994, 459] on span "more_vert" at bounding box center [990, 458] width 16 height 16
click at [1054, 563] on div "Episode" at bounding box center [1060, 557] width 89 height 31
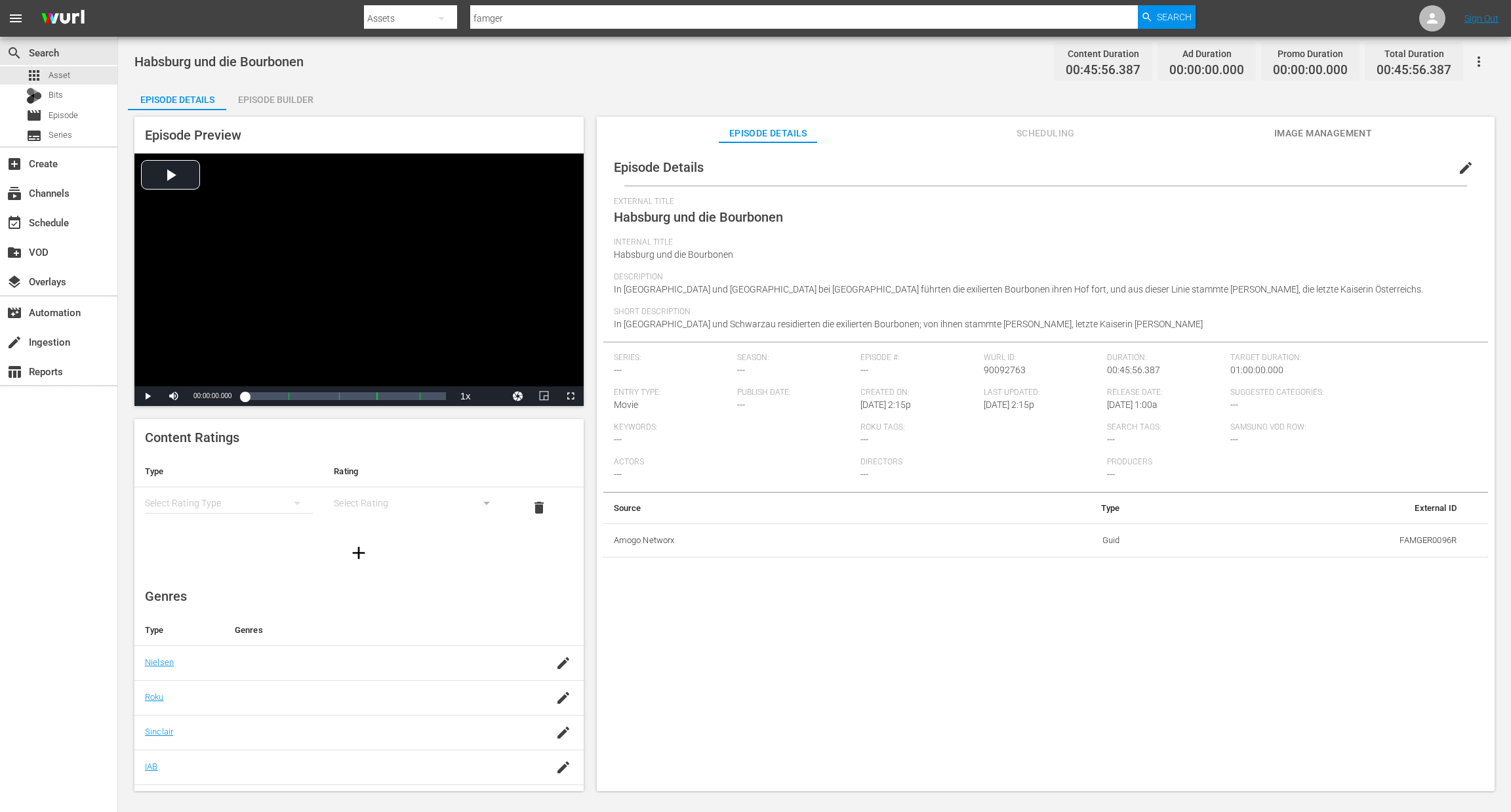
click at [269, 94] on div "Episode Builder" at bounding box center [275, 100] width 99 height 31
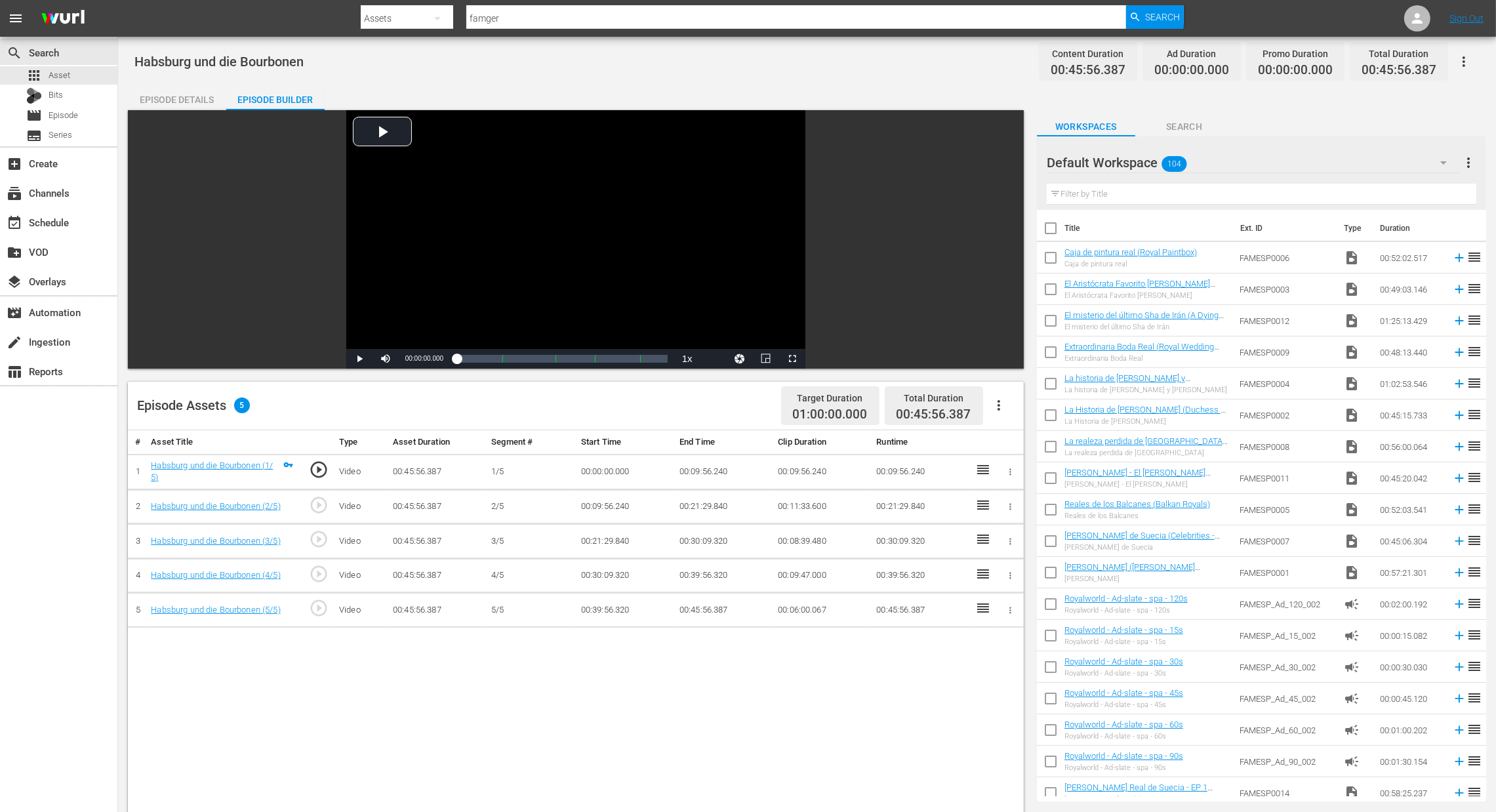
click at [997, 411] on icon "button" at bounding box center [999, 406] width 16 height 16
click at [1036, 418] on div "Fill with Ads" at bounding box center [1037, 410] width 89 height 31
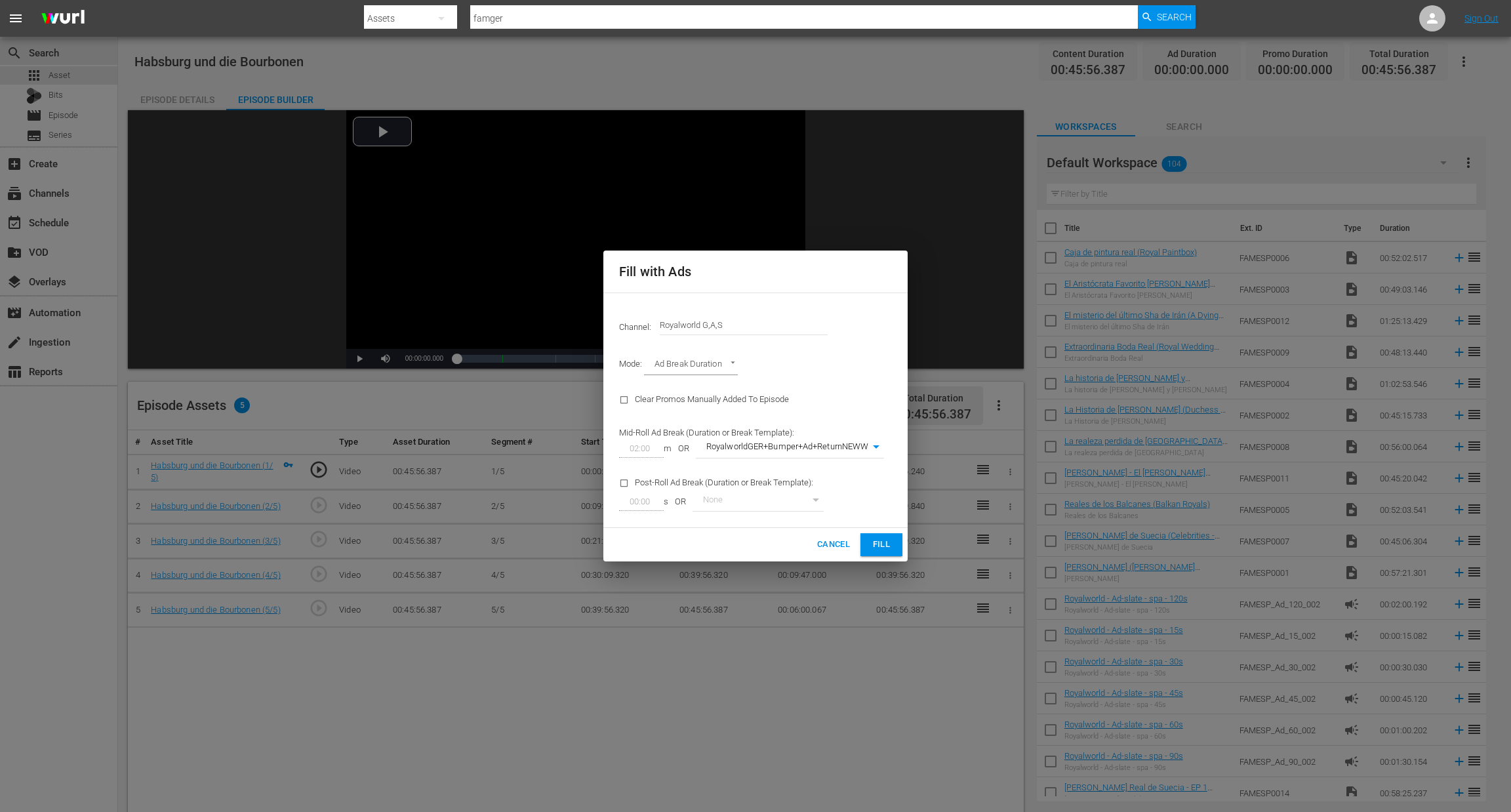
click at [895, 545] on button "Fill" at bounding box center [881, 545] width 42 height 23
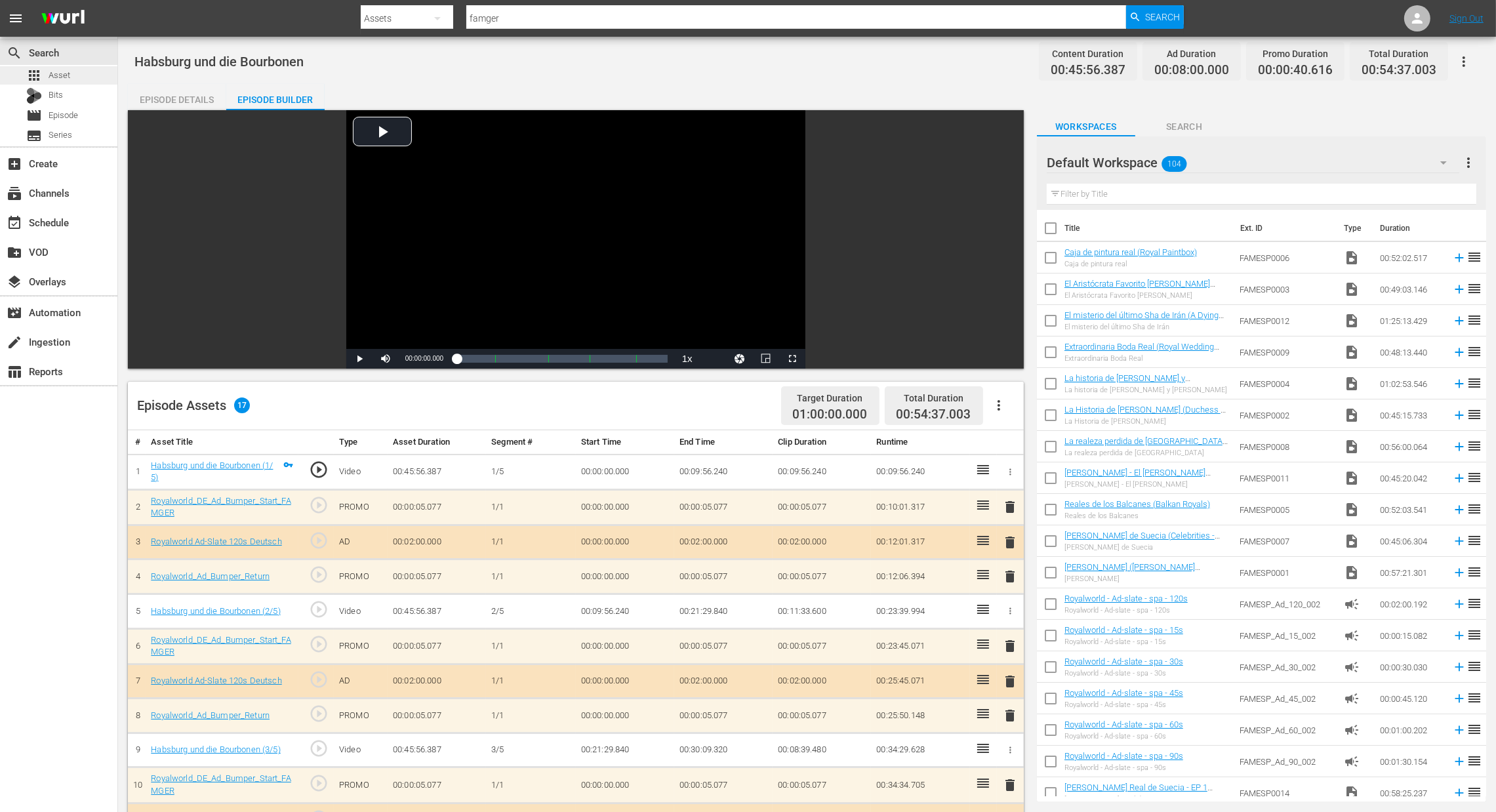
click at [75, 74] on div "apps Asset" at bounding box center [58, 75] width 118 height 18
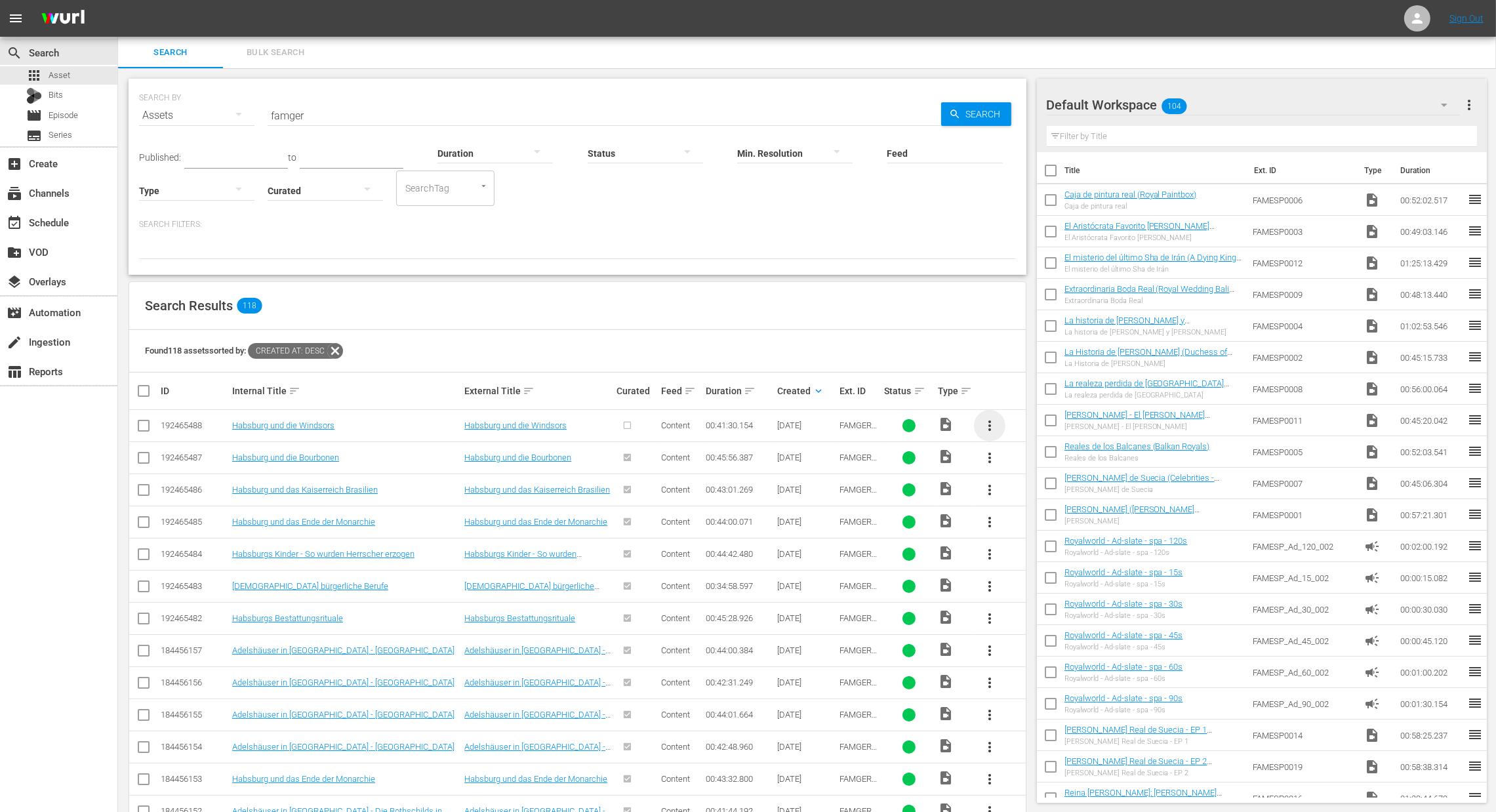
click at [993, 425] on span "more_vert" at bounding box center [990, 426] width 16 height 16
click at [1032, 539] on div "Episode" at bounding box center [1060, 525] width 89 height 31
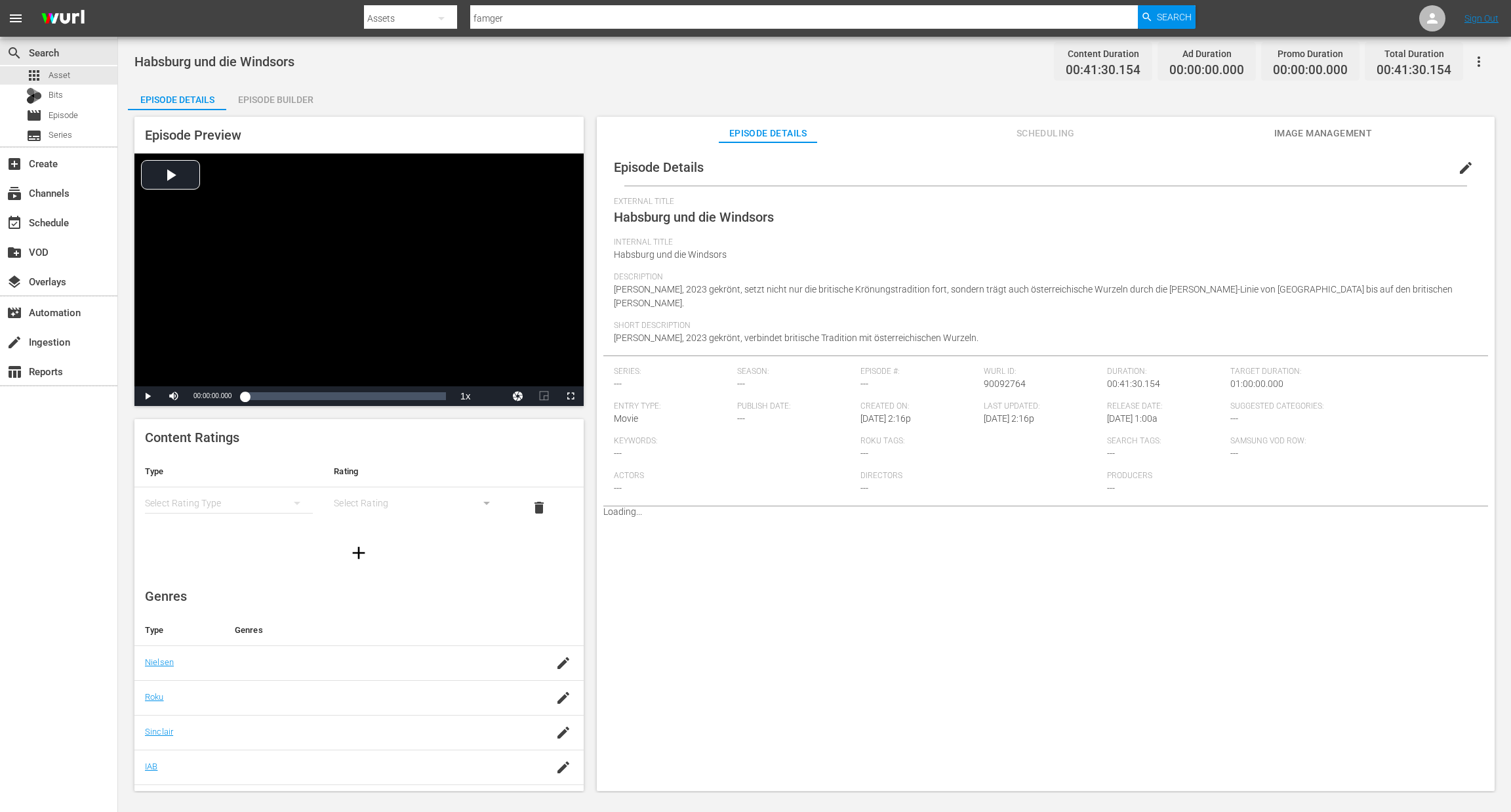
click at [303, 103] on div "Episode Builder" at bounding box center [275, 100] width 99 height 31
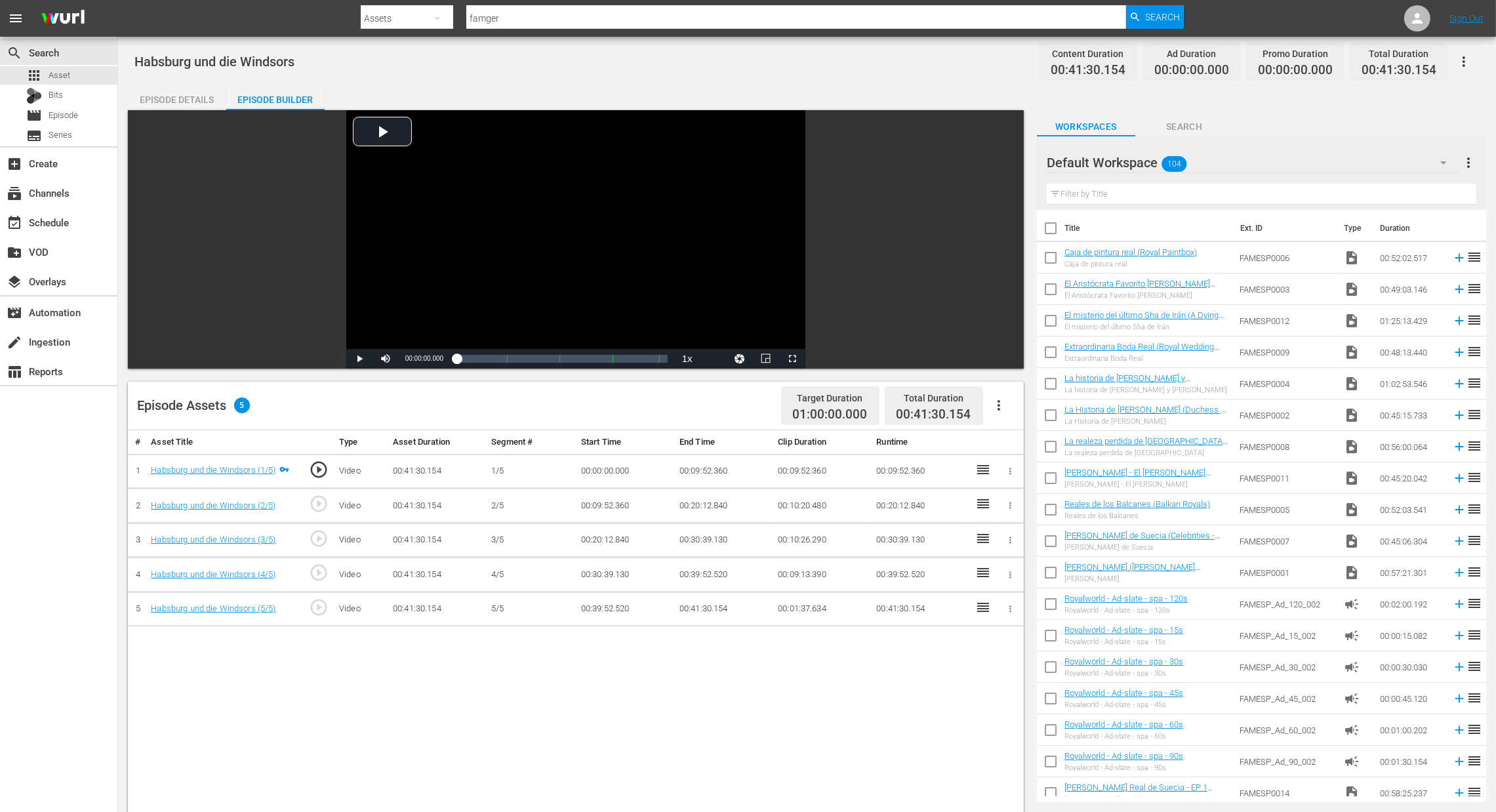
click at [1002, 410] on icon "button" at bounding box center [999, 406] width 16 height 16
click at [1008, 414] on div "Fill with Ads" at bounding box center [1037, 410] width 89 height 31
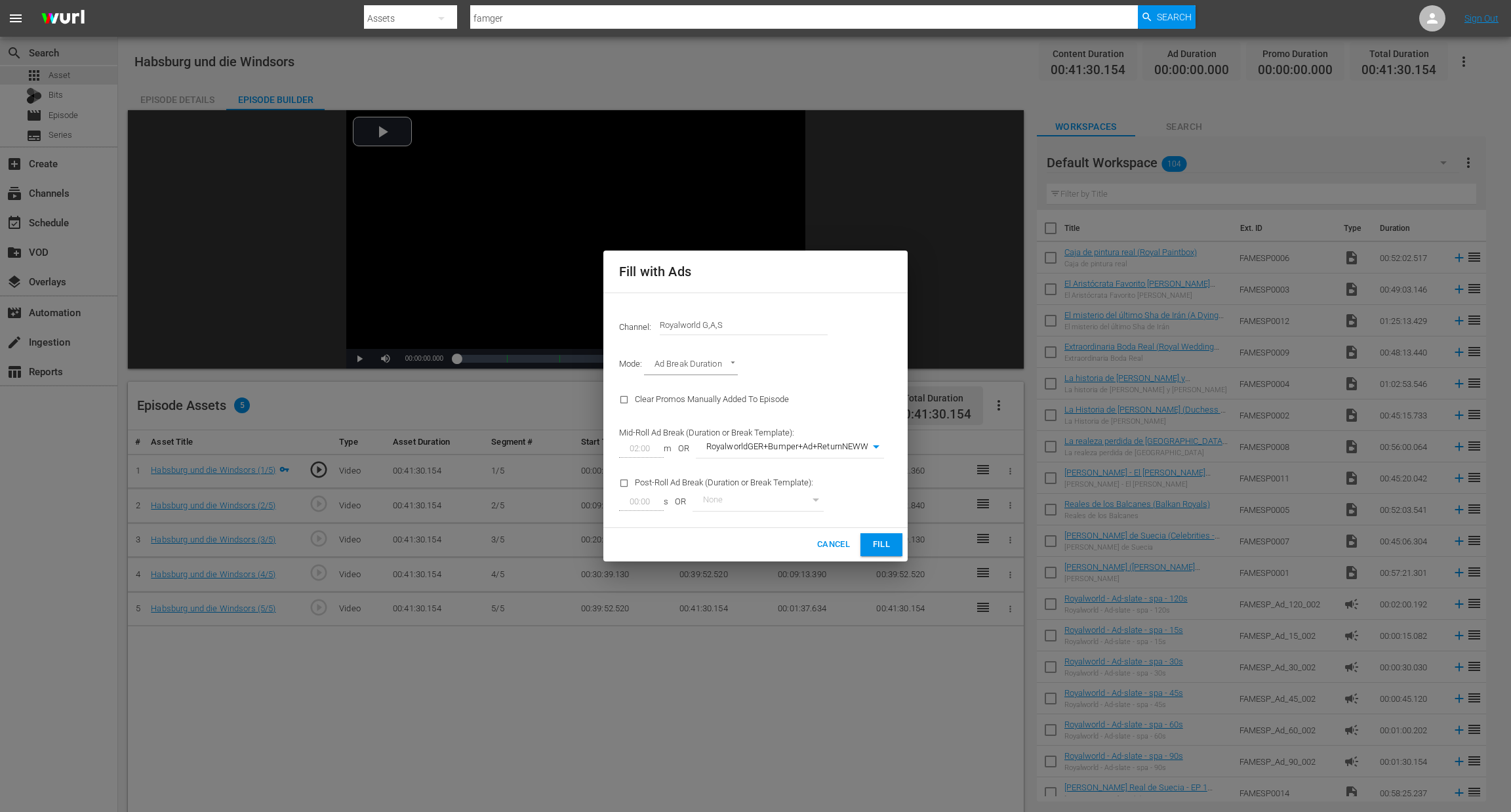
click at [883, 543] on span "Fill" at bounding box center [881, 545] width 21 height 15
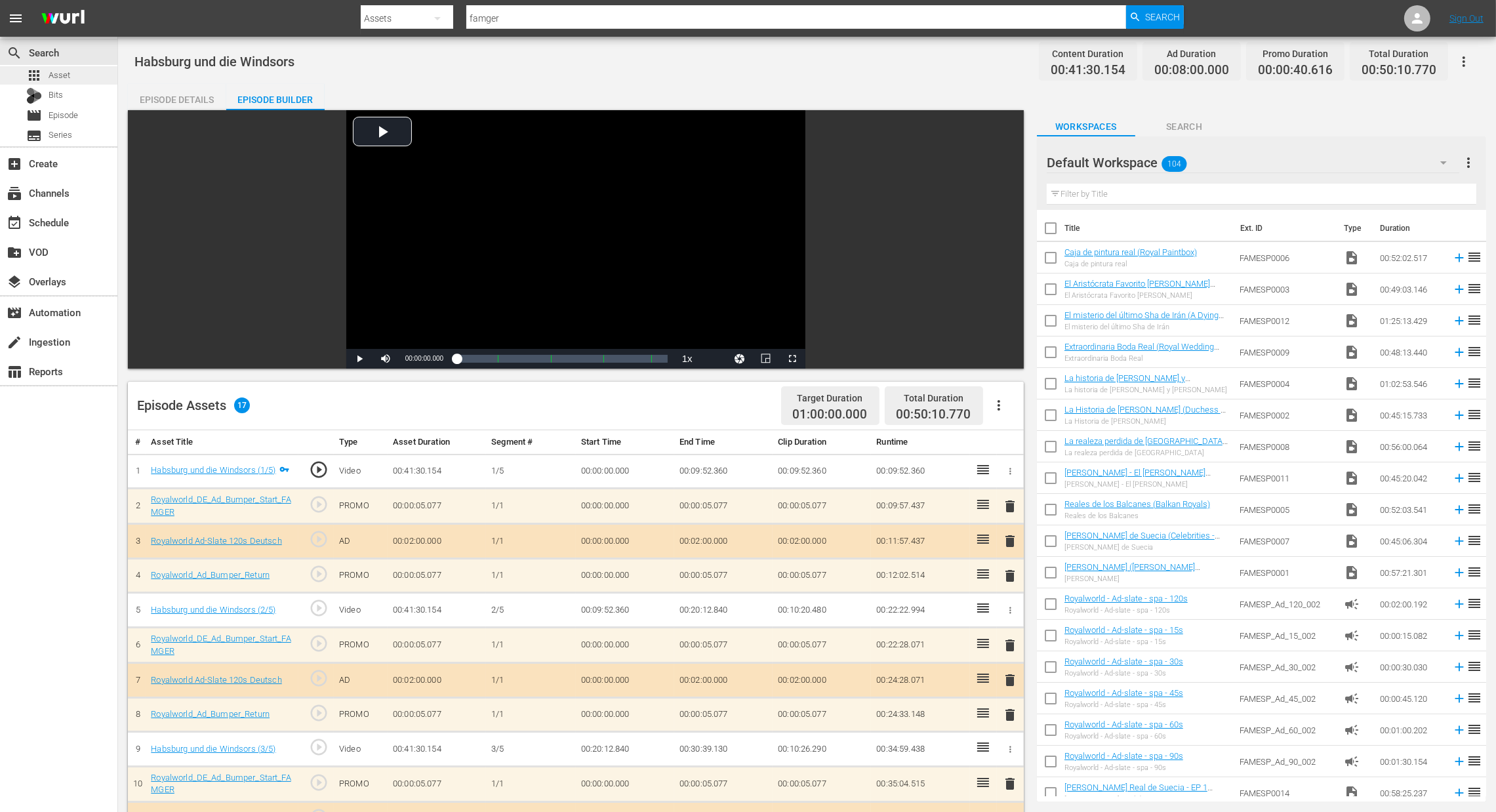
click at [64, 81] on span "Asset" at bounding box center [59, 75] width 22 height 13
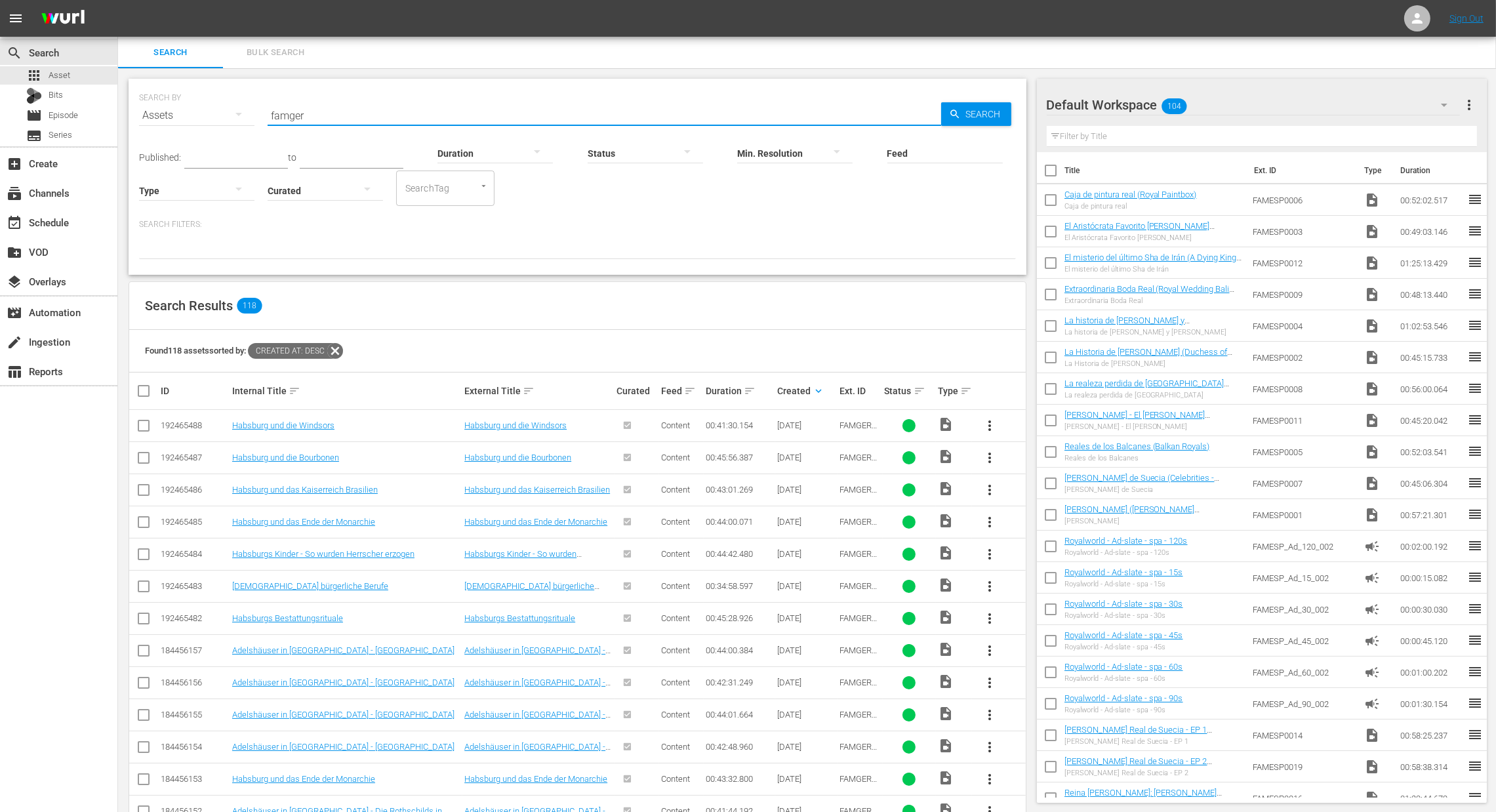
drag, startPoint x: 328, startPoint y: 118, endPoint x: 197, endPoint y: 104, distance: 131.7
click at [197, 104] on div "SEARCH BY Search By Assets Search ID, Title, Description, Keywords, or Category…" at bounding box center [577, 108] width 877 height 48
paste input "Habsburg intim: Die Fotografin, die alles sehen durfte"
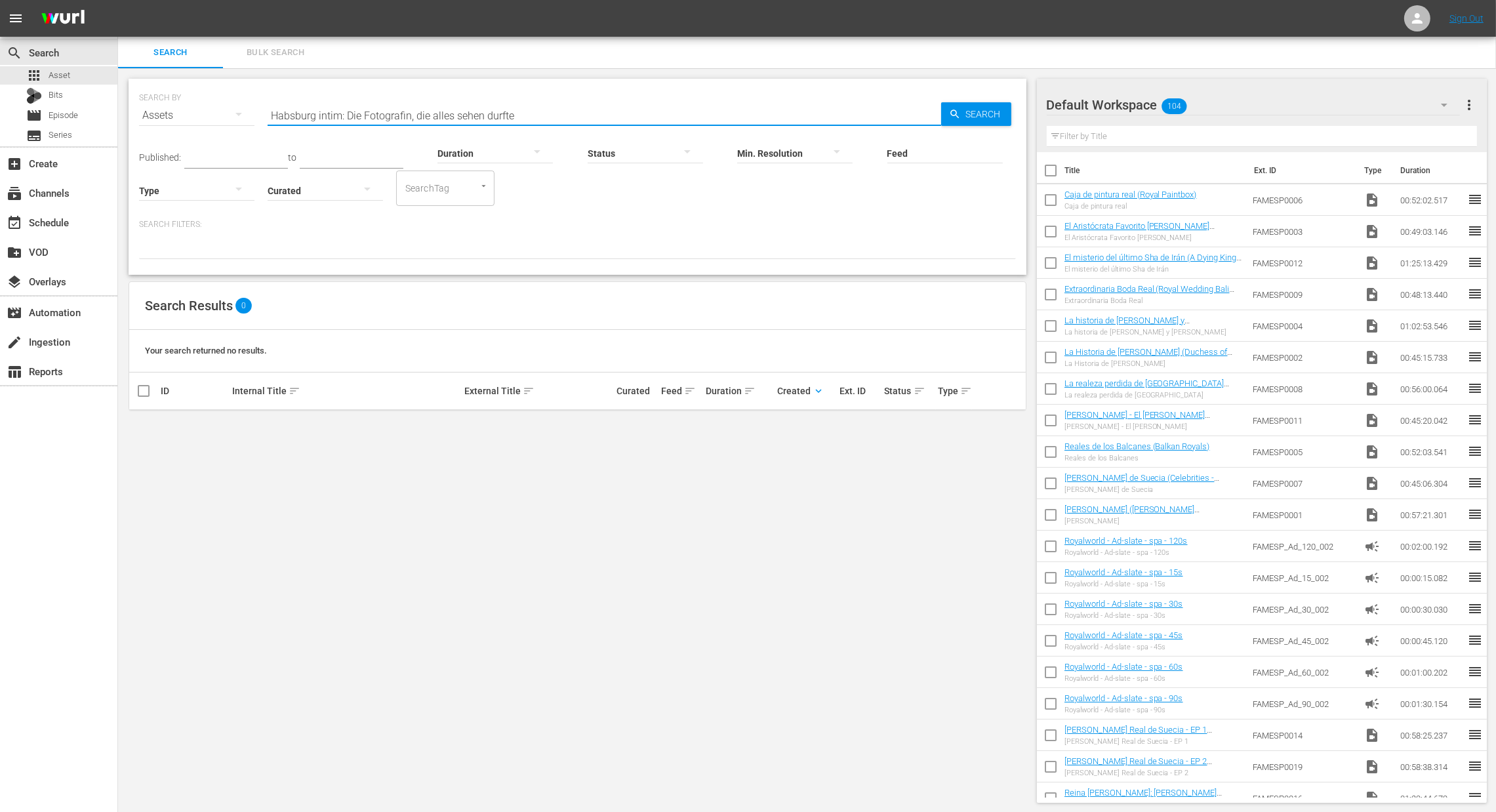
drag, startPoint x: 337, startPoint y: 118, endPoint x: 732, endPoint y: 139, distance: 395.6
click at [732, 139] on div "SEARCH BY Search By Assets Search ID, Title, Description, Keywords, or Category…" at bounding box center [577, 177] width 898 height 196
type input "Habsburg intim"
click at [60, 18] on img at bounding box center [63, 19] width 63 height 31
